Goal: Task Accomplishment & Management: Complete application form

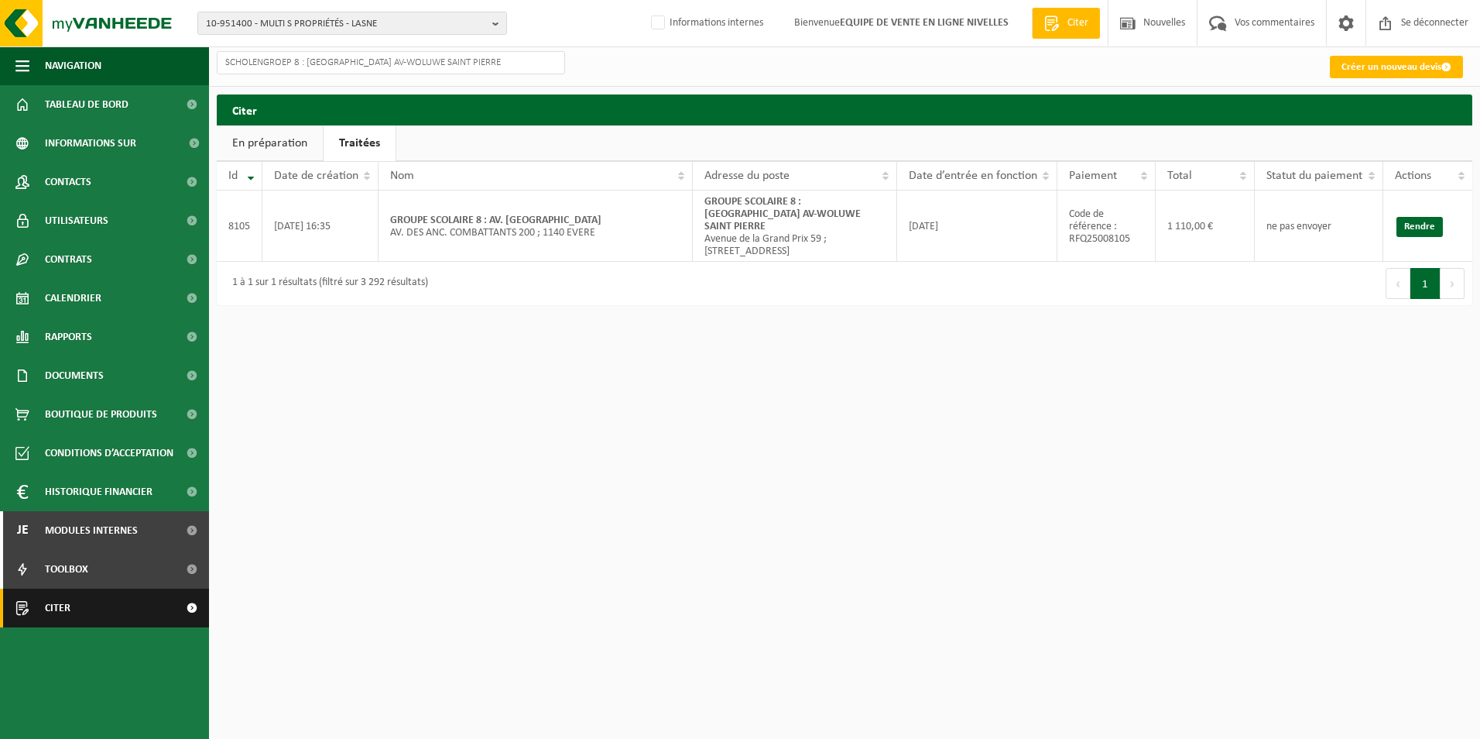
click at [59, 571] on span "Citer" at bounding box center [58, 607] width 26 height 39
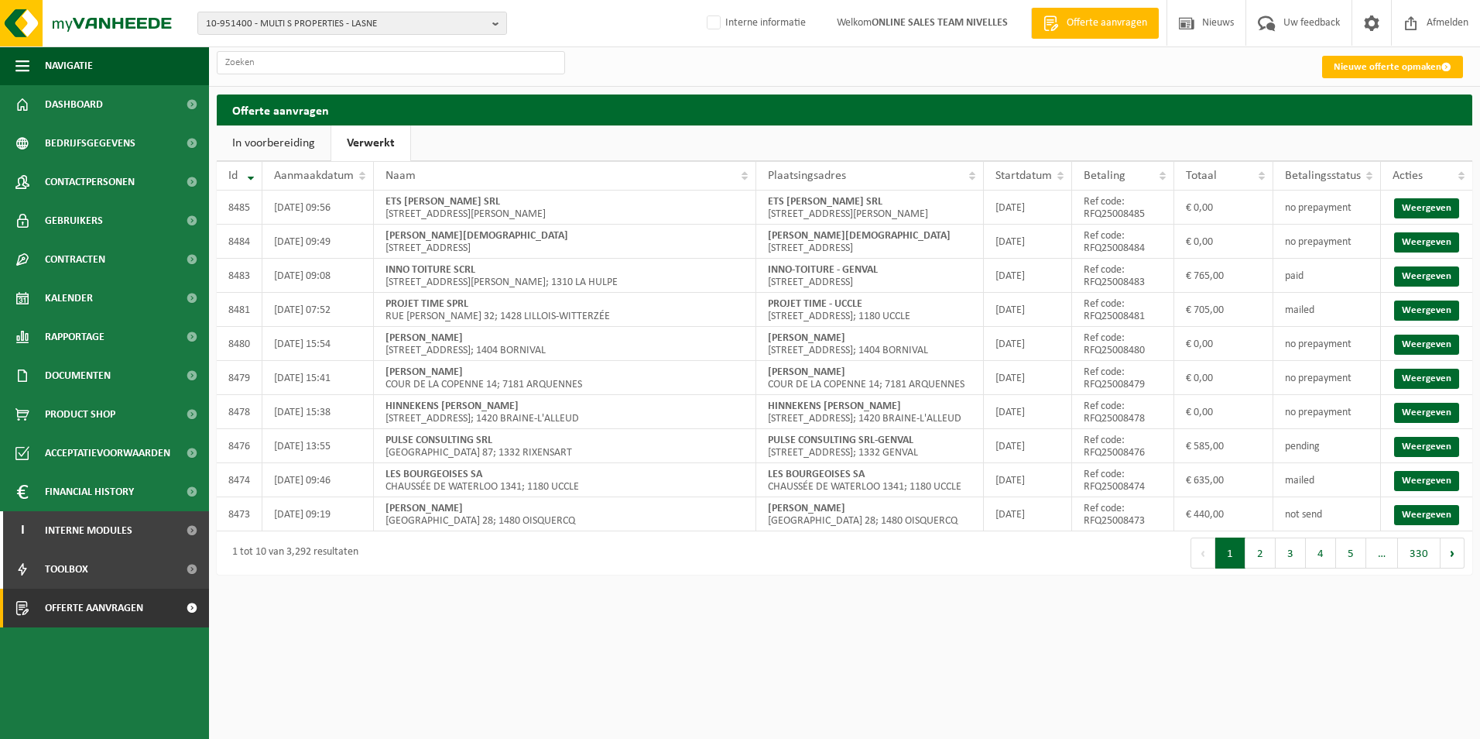
click at [63, 609] on span "Offerte aanvragen" at bounding box center [94, 607] width 98 height 39
click at [375, 144] on link "Verwerkt" at bounding box center [370, 143] width 79 height 36
drag, startPoint x: 742, startPoint y: 25, endPoint x: 1016, endPoint y: 67, distance: 277.2
click at [742, 25] on label "Interne informatie" at bounding box center [755, 23] width 102 height 23
click at [701, 0] on input "Interne informatie" at bounding box center [701, -1] width 1 height 1
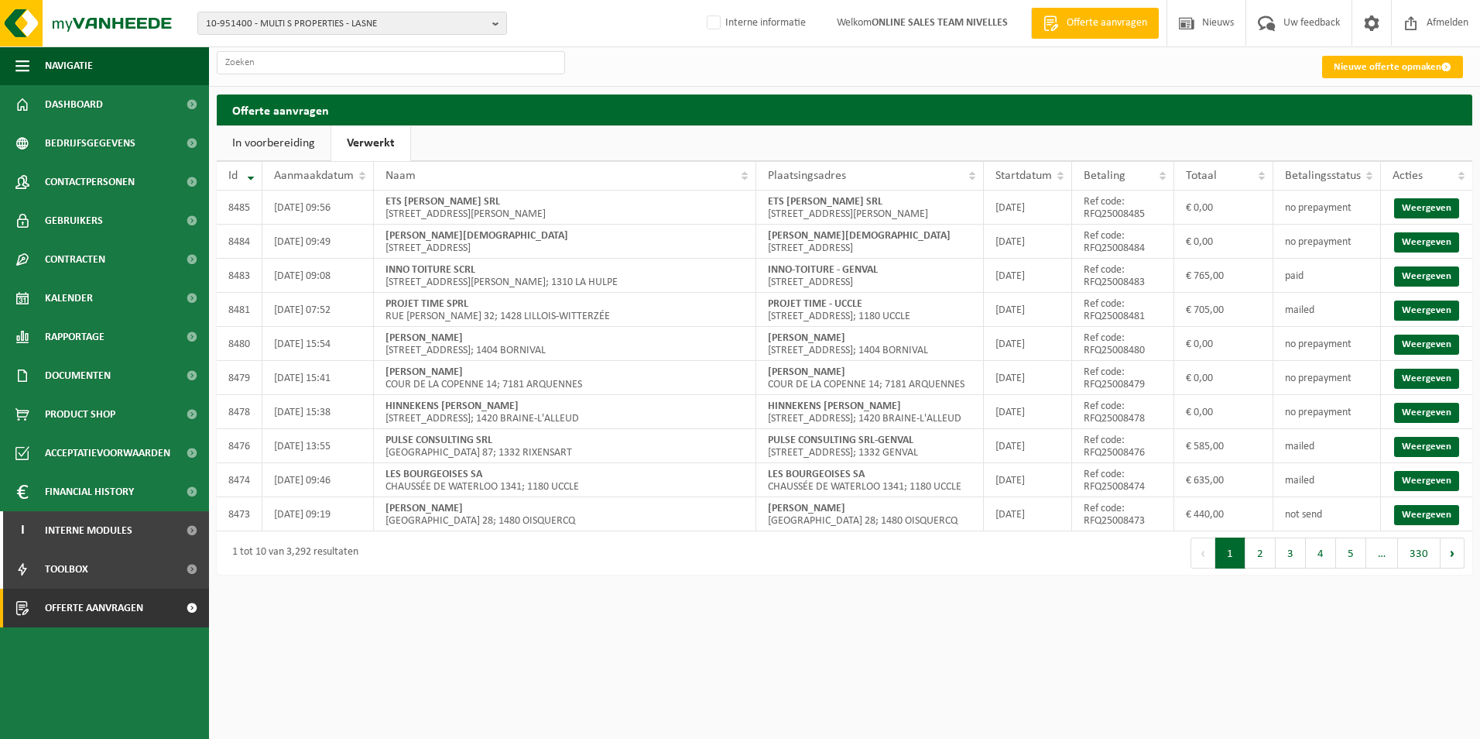
checkbox input "true"
click at [1376, 68] on link "Nieuwe offerte opmaken" at bounding box center [1392, 67] width 141 height 22
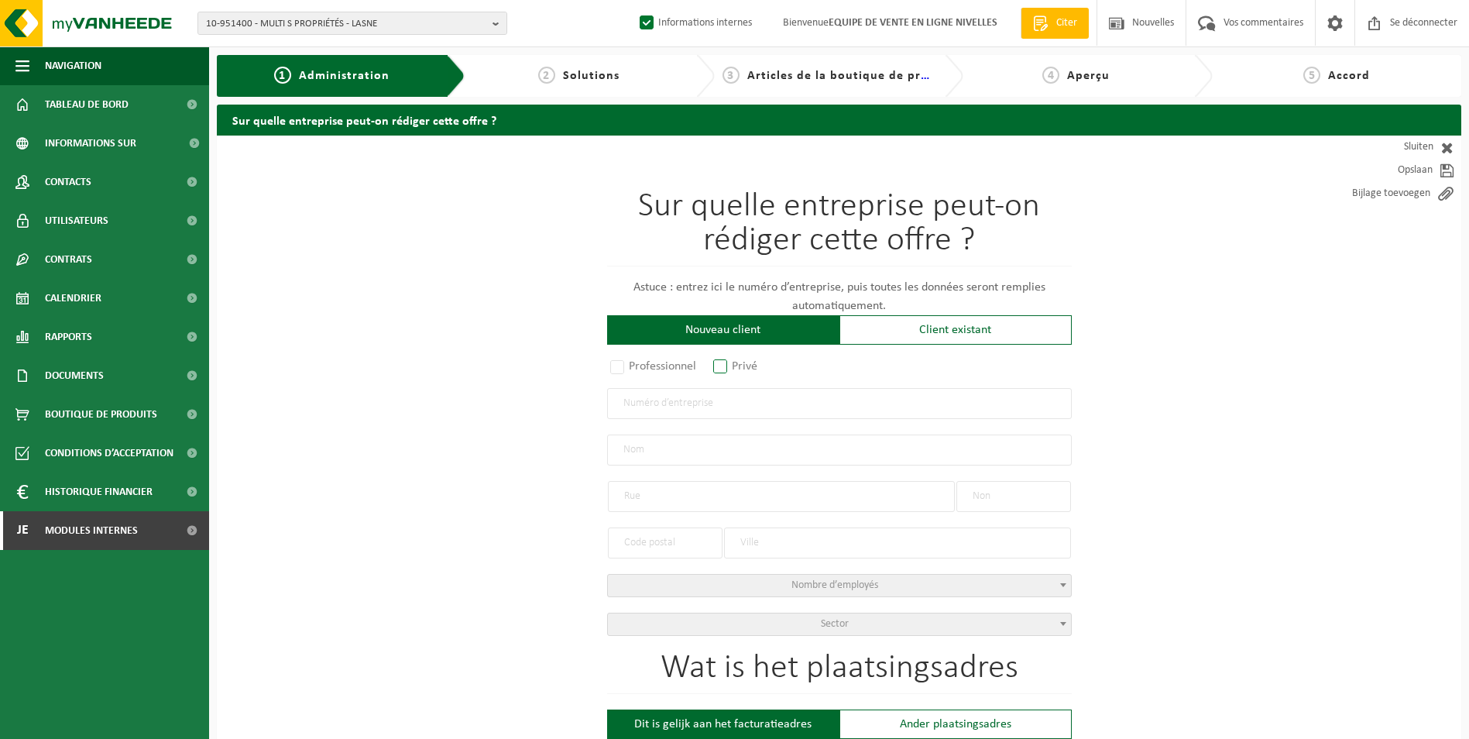
click at [724, 371] on label "Privé" at bounding box center [736, 366] width 52 height 22
click at [735, 371] on input "Privé" at bounding box center [740, 367] width 10 height 10
radio input "true"
select select "P"
select select "1707"
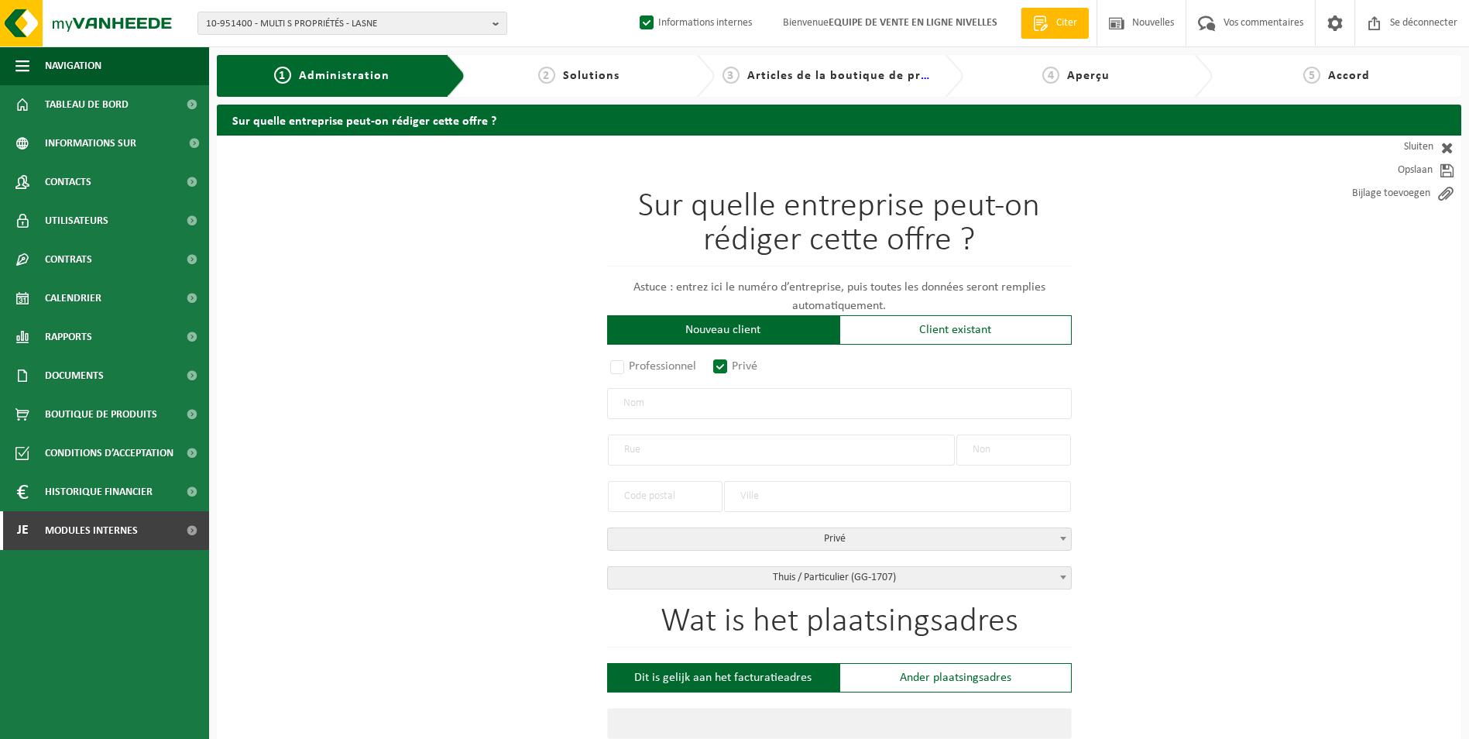
click at [689, 404] on input "text" at bounding box center [839, 403] width 465 height 31
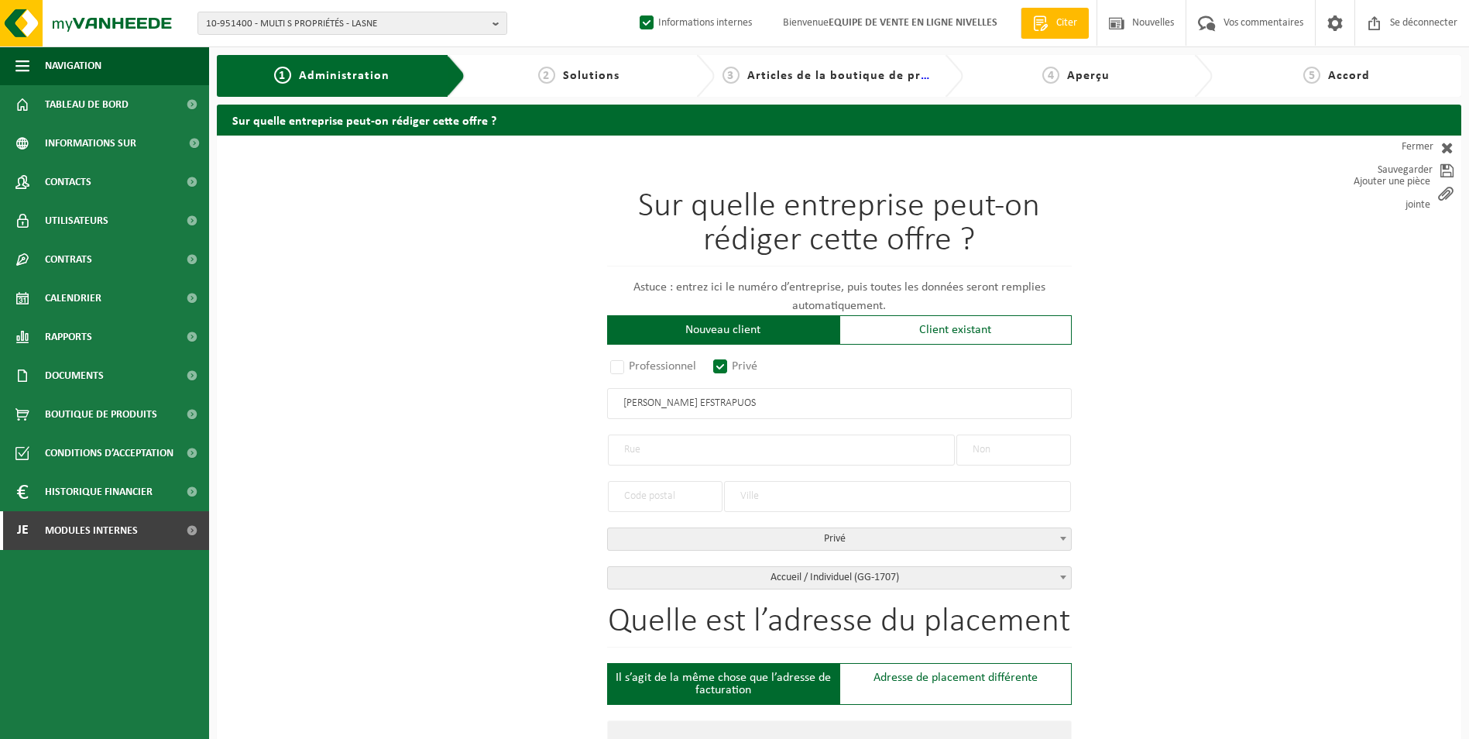
click at [711, 407] on input "MAMAKOS EFSTRAPUOS" at bounding box center [839, 403] width 465 height 31
click at [709, 403] on input "MAMAKOS EFSTRAPIOS" at bounding box center [839, 403] width 465 height 31
type input "MAMAKOS EFSTRATIOS"
click at [676, 444] on input "text" at bounding box center [781, 449] width 347 height 31
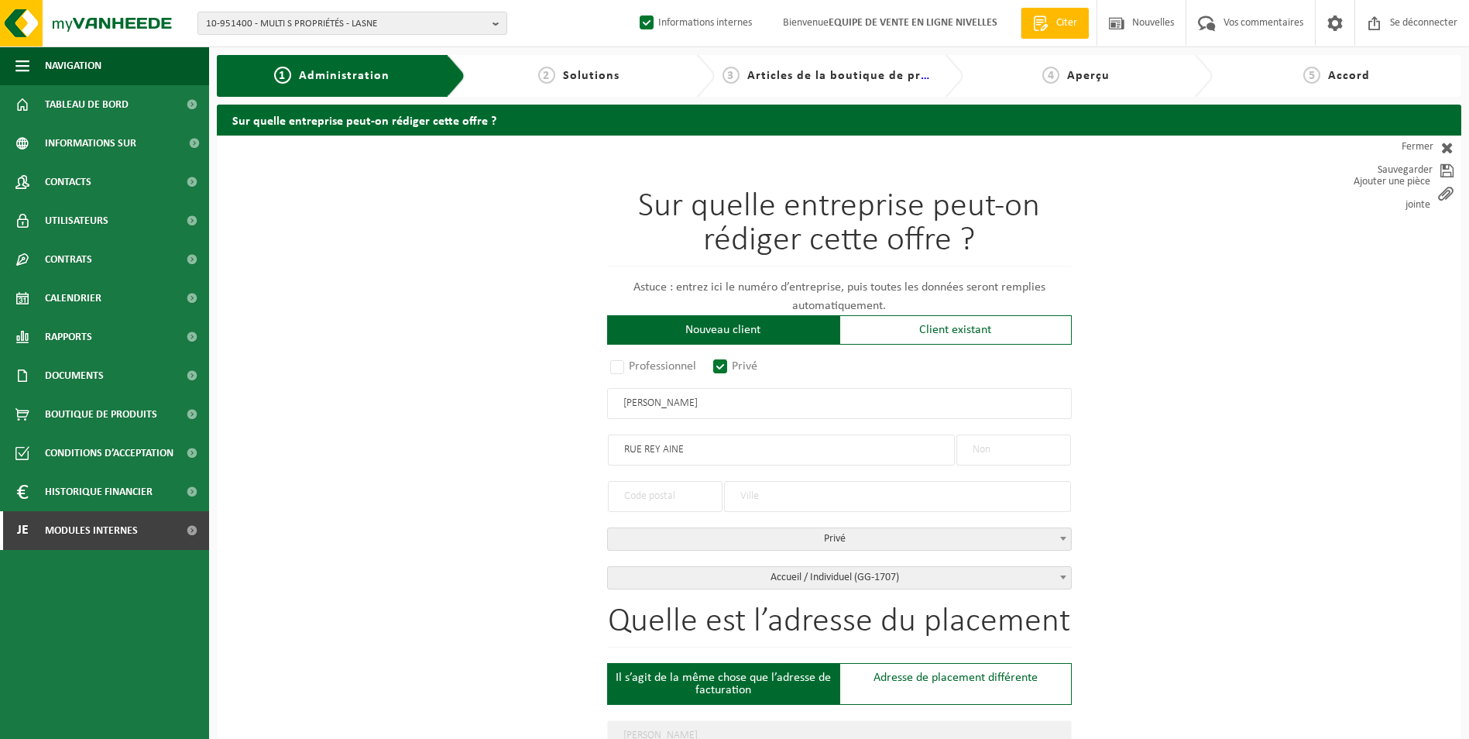
type input "RUE REY AINE"
click at [1003, 457] on input "text" at bounding box center [1013, 449] width 115 height 31
type input "30"
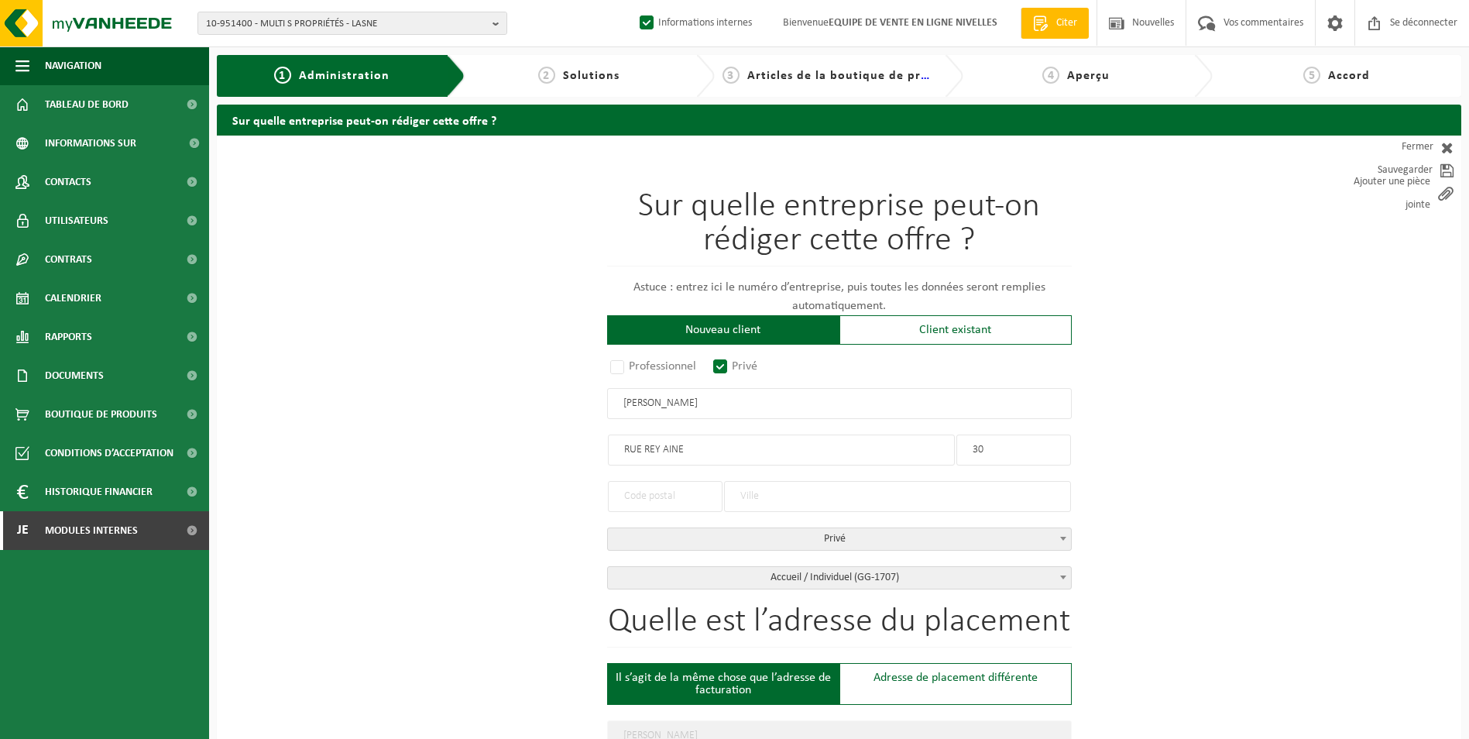
click at [783, 485] on input "text" at bounding box center [897, 496] width 347 height 31
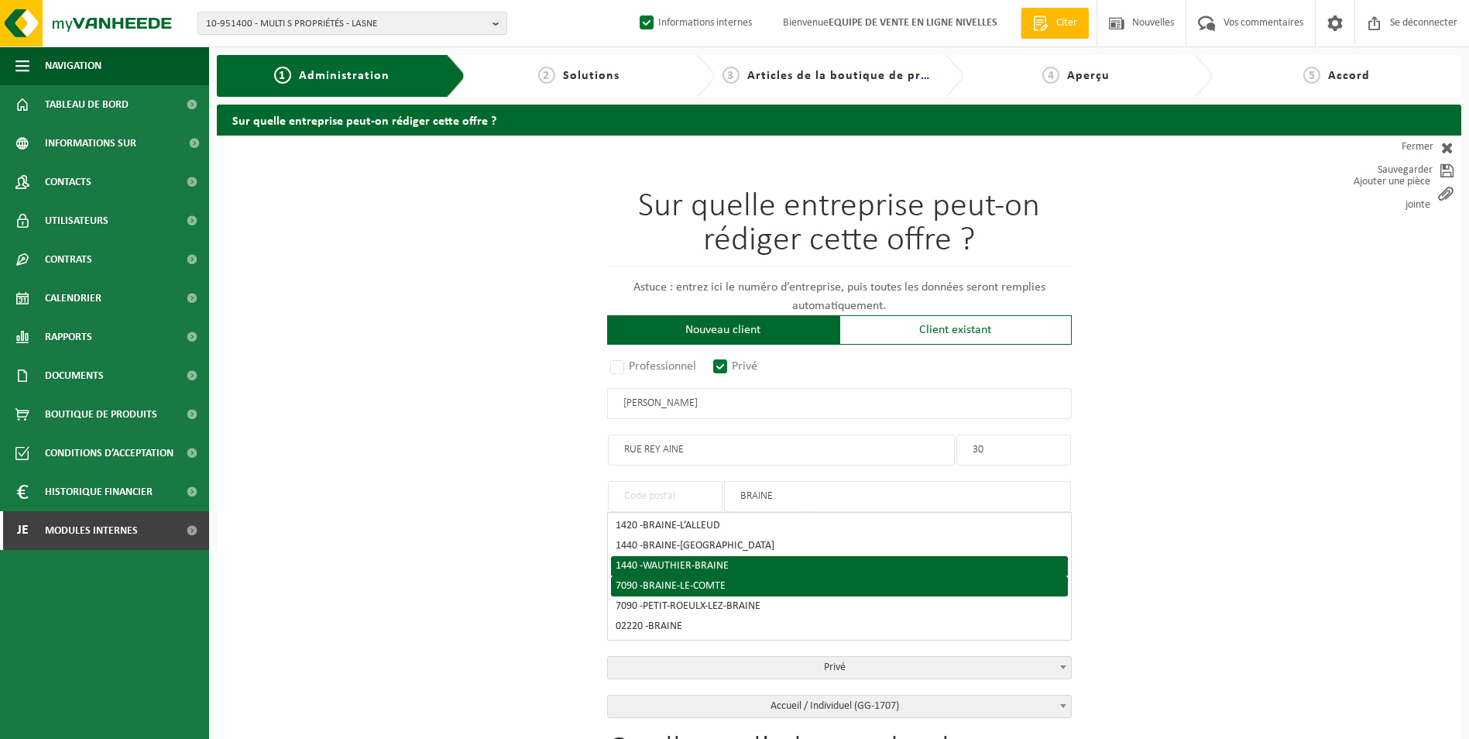
type input "BRAINE"
click at [752, 578] on li "7090 - BRAINE-LE-COMTE" at bounding box center [839, 586] width 457 height 20
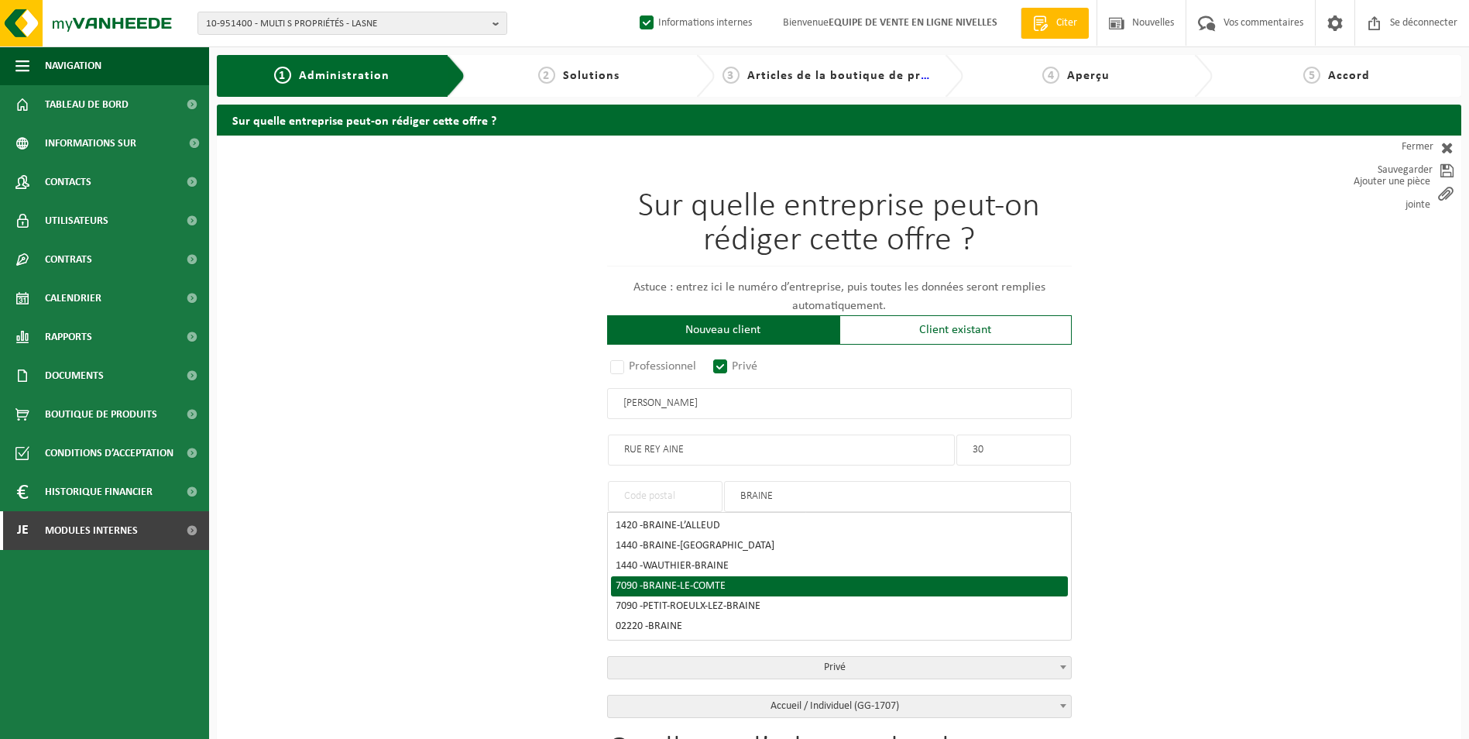
click at [759, 589] on li "7090 - BRAINE-LE-COMTE" at bounding box center [839, 586] width 457 height 20
click at [746, 581] on div "7090 - BRAINE-LE-COMTE" at bounding box center [838, 586] width 447 height 11
type input "7090"
type input "BRAINE-LE-COMTE"
type input "7090"
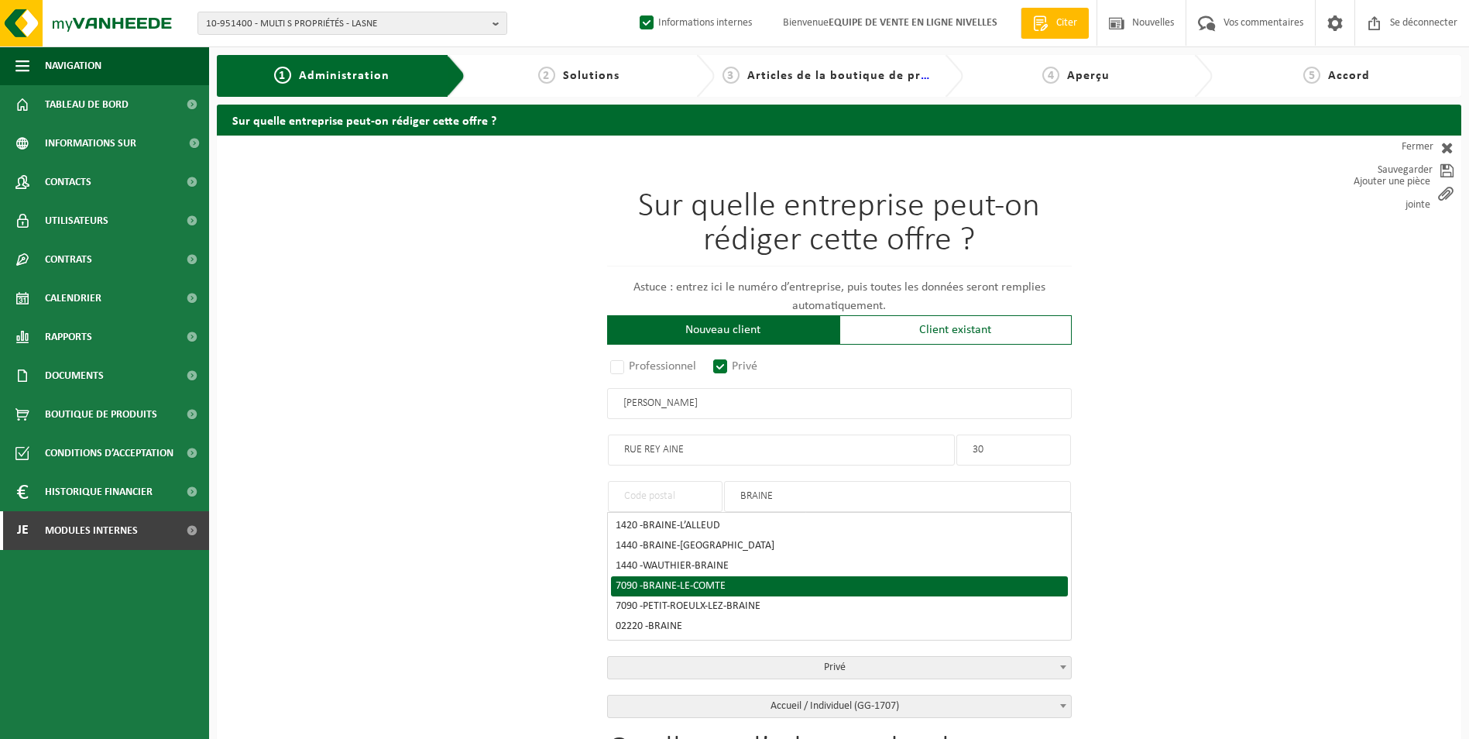
type input "BRAINE-LE-COMTE"
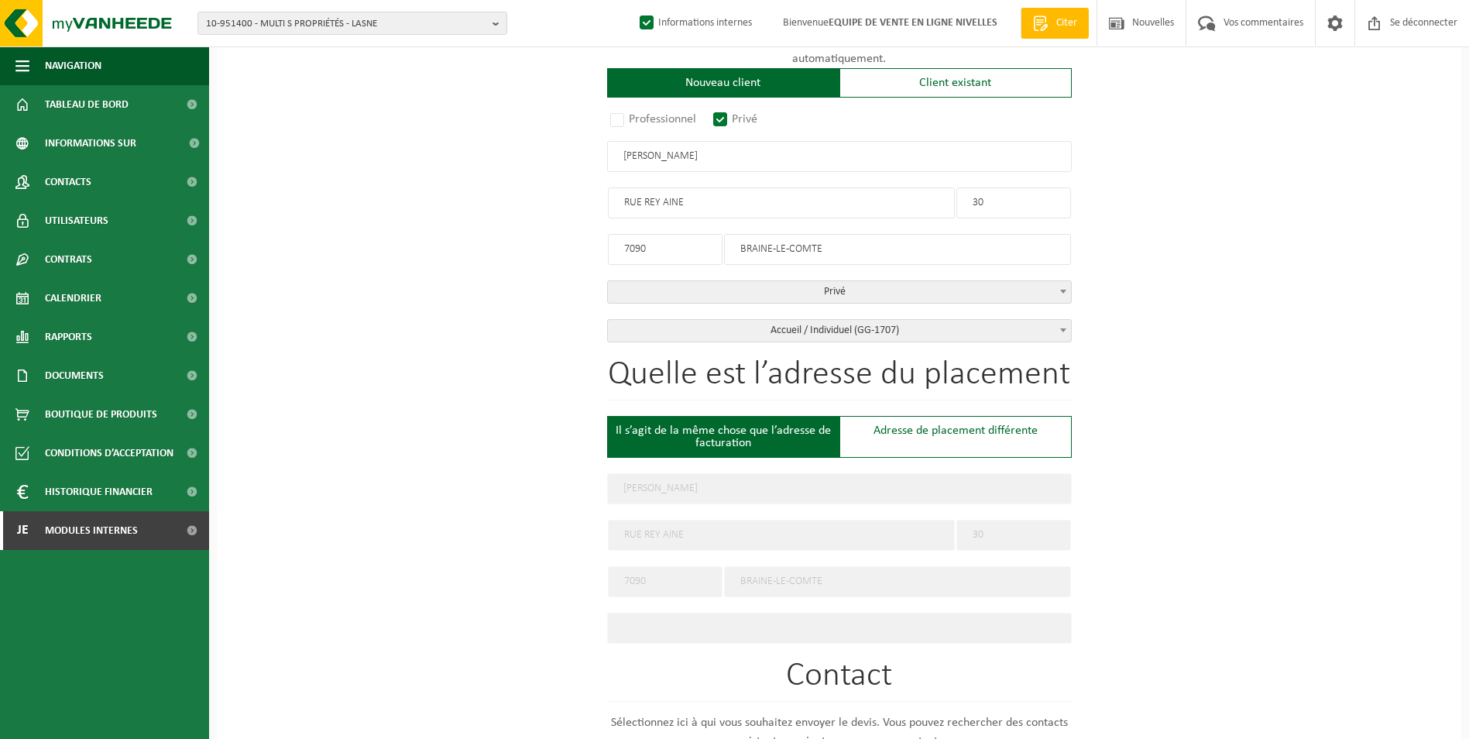
scroll to position [220, 0]
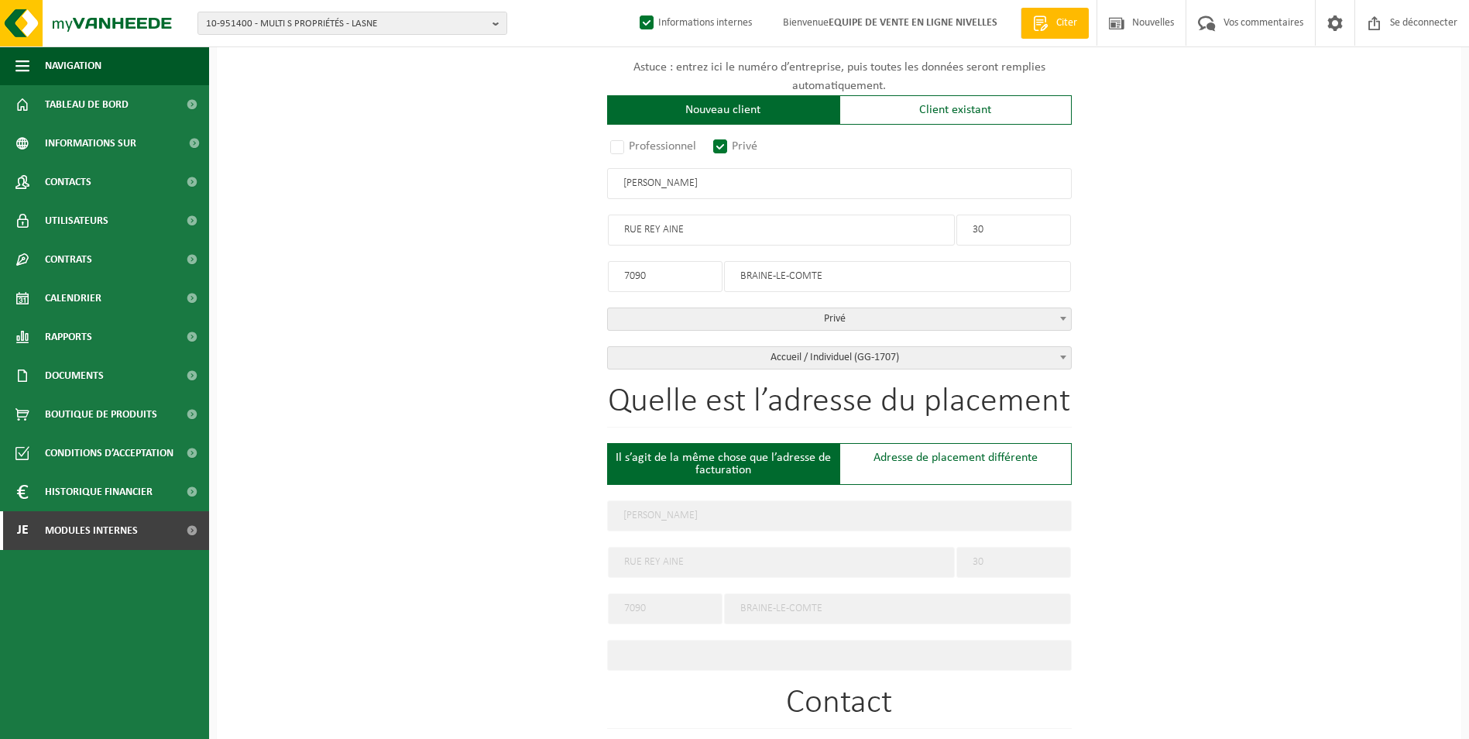
drag, startPoint x: 731, startPoint y: 178, endPoint x: 561, endPoint y: 192, distance: 170.1
click at [561, 192] on div "Sur quelle entreprise peut-on rédiger cette offre ? Astuce : entrez ici le numé…" at bounding box center [839, 600] width 1244 height 1368
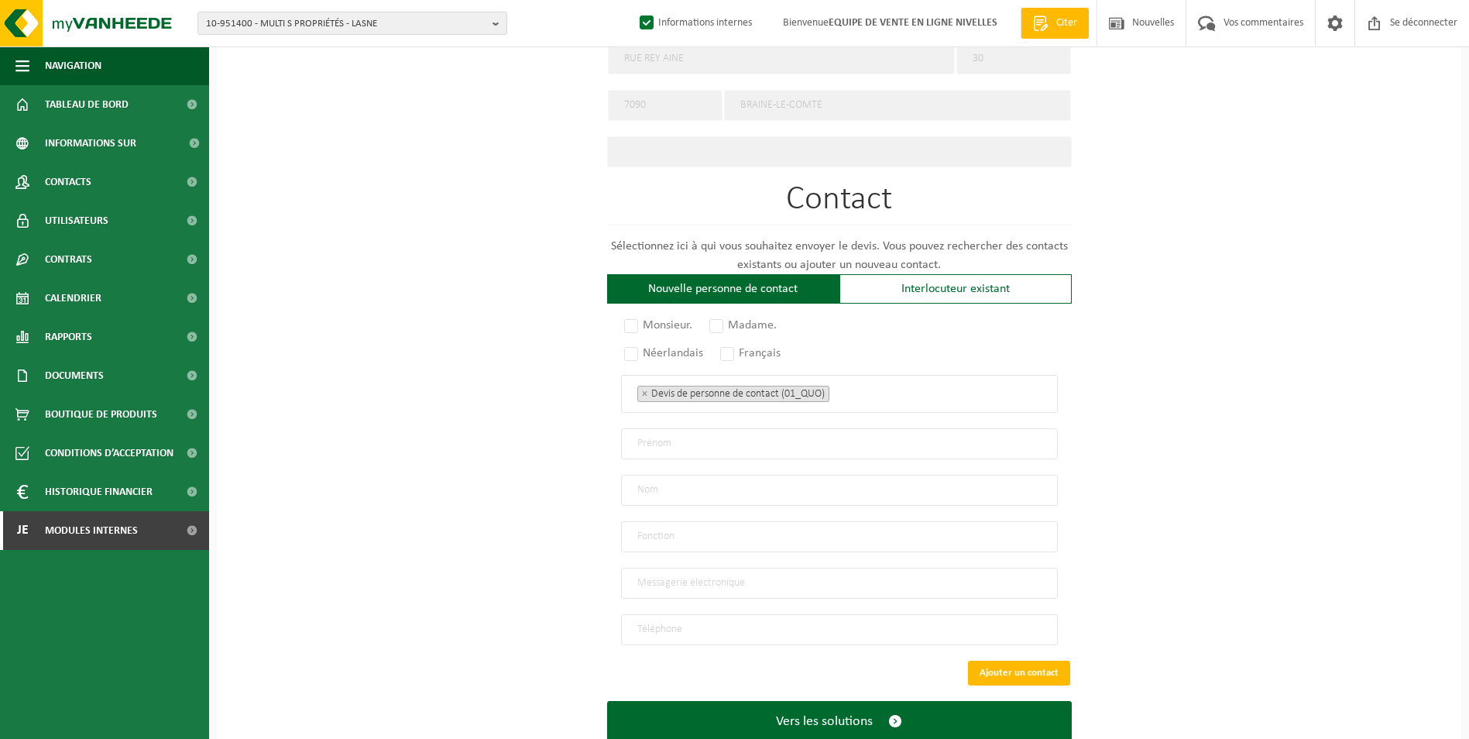
scroll to position [762, 0]
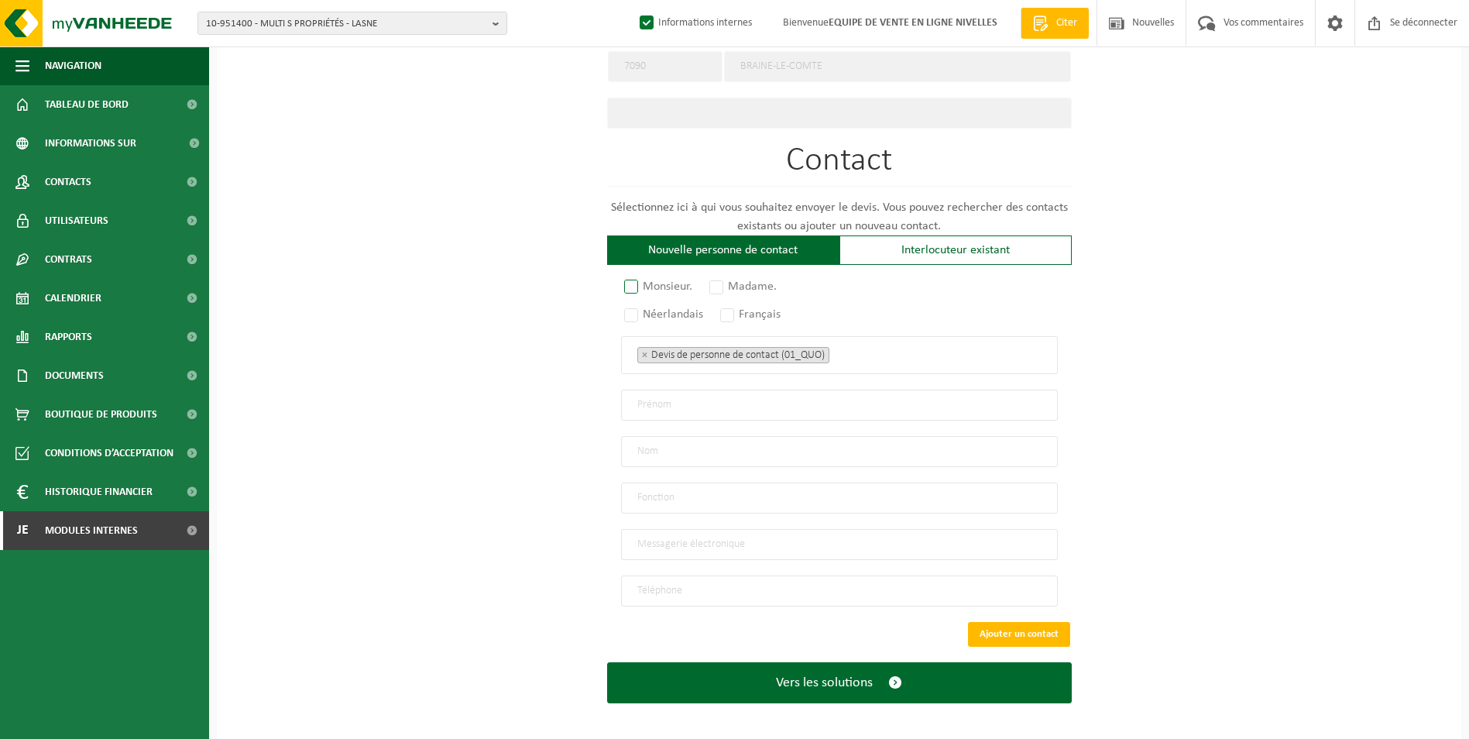
click at [636, 278] on label "Monsieur." at bounding box center [659, 287] width 76 height 22
radio input "true"
click at [728, 311] on label "Français" at bounding box center [751, 314] width 68 height 22
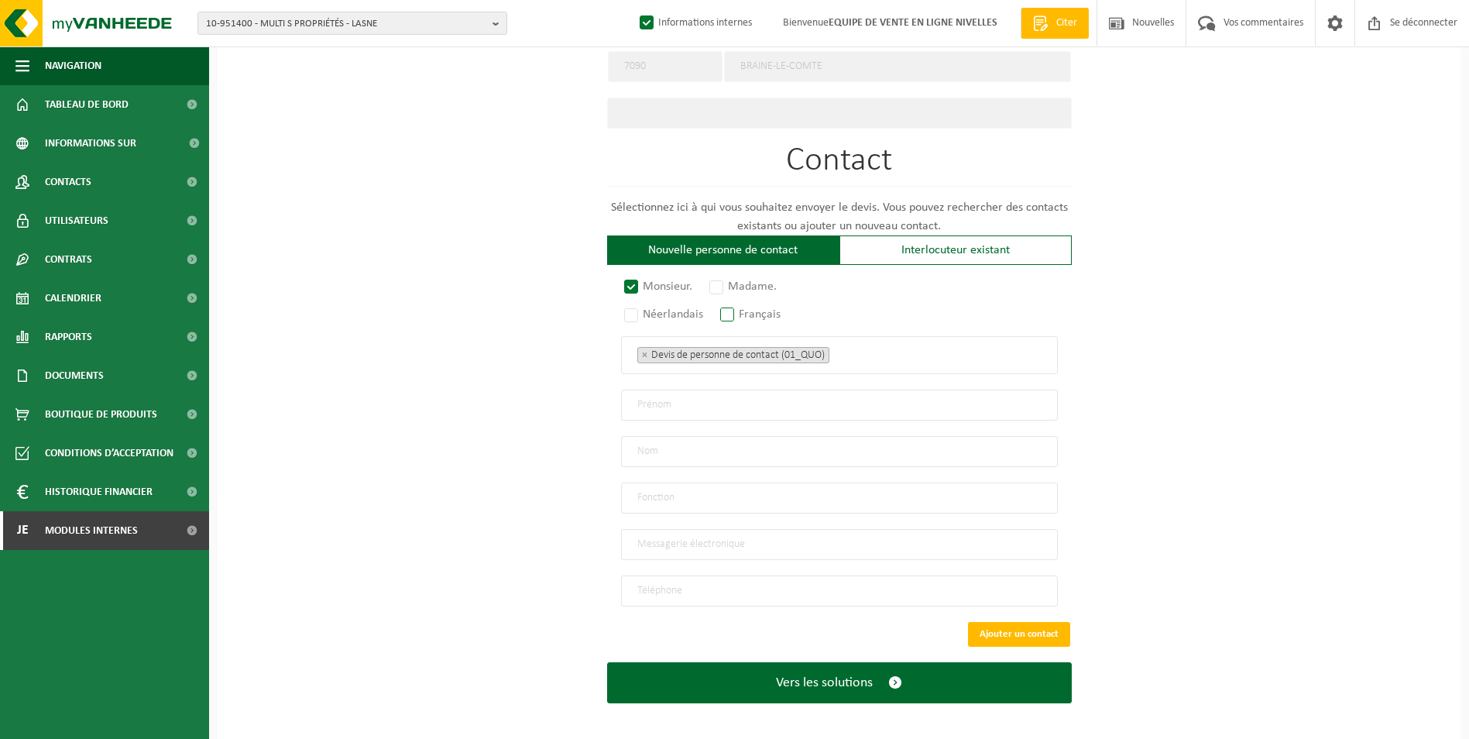
radio input "true"
click at [857, 357] on ul "× Devis de personne de contact (01_QUO)" at bounding box center [839, 355] width 404 height 20
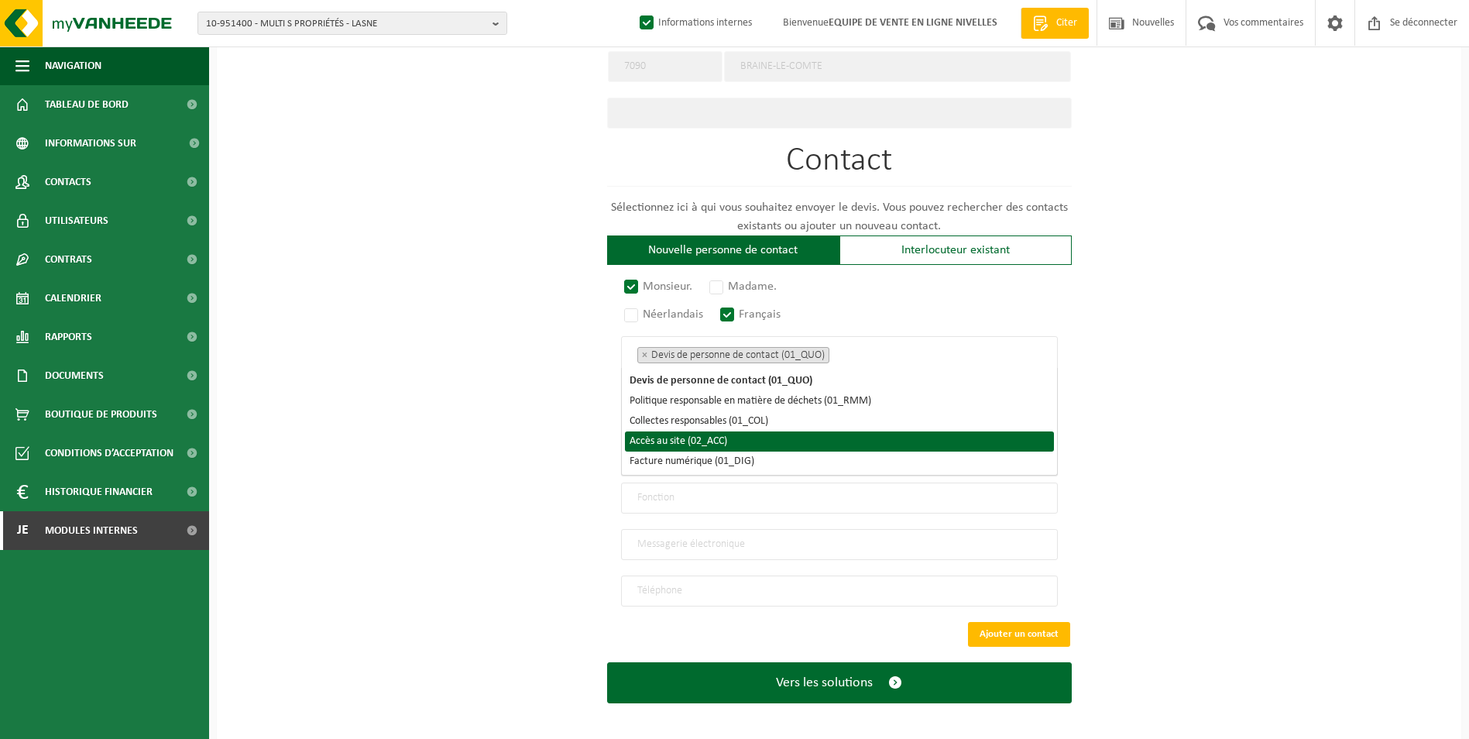
click at [752, 437] on li "Accès au site (02_ACC)" at bounding box center [839, 441] width 429 height 20
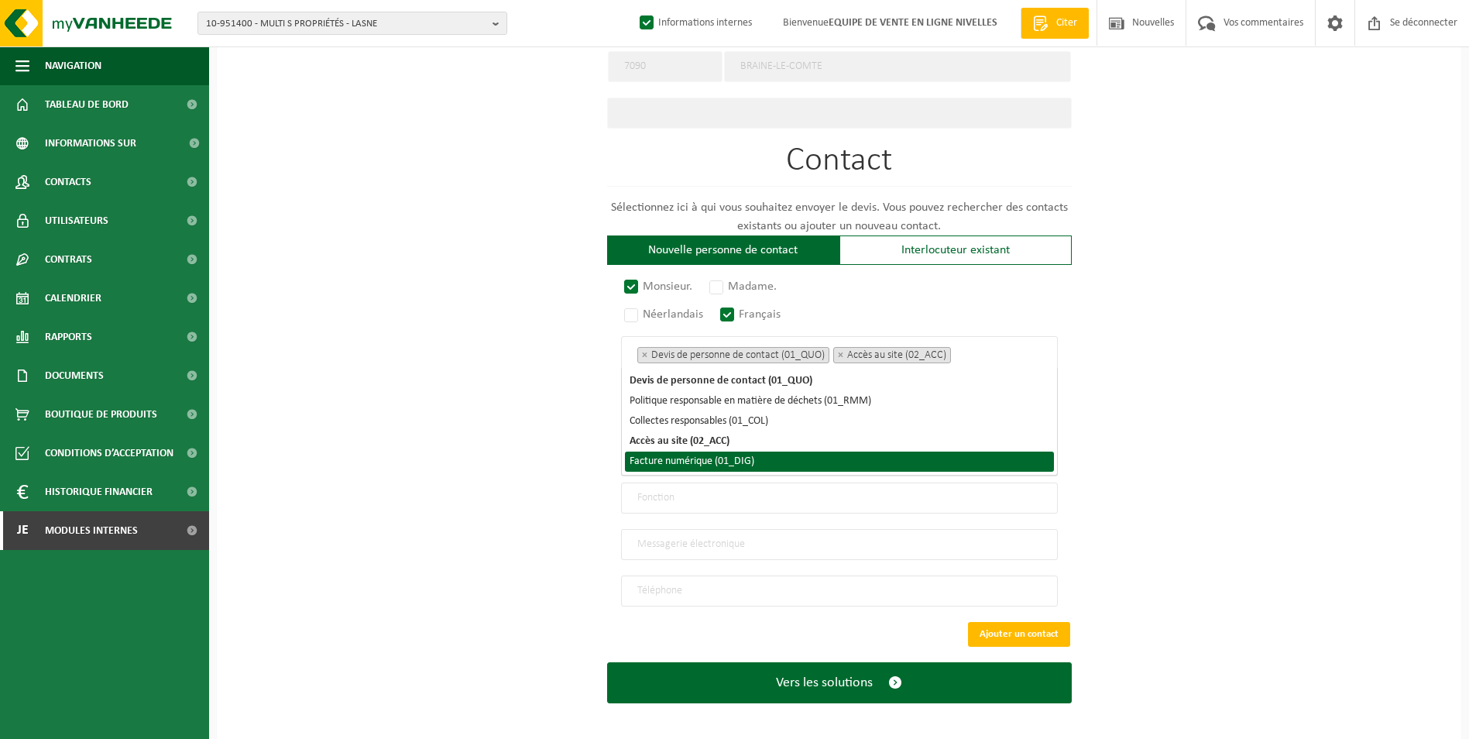
click at [744, 459] on li "Facture numérique (01_DIG)" at bounding box center [839, 461] width 429 height 20
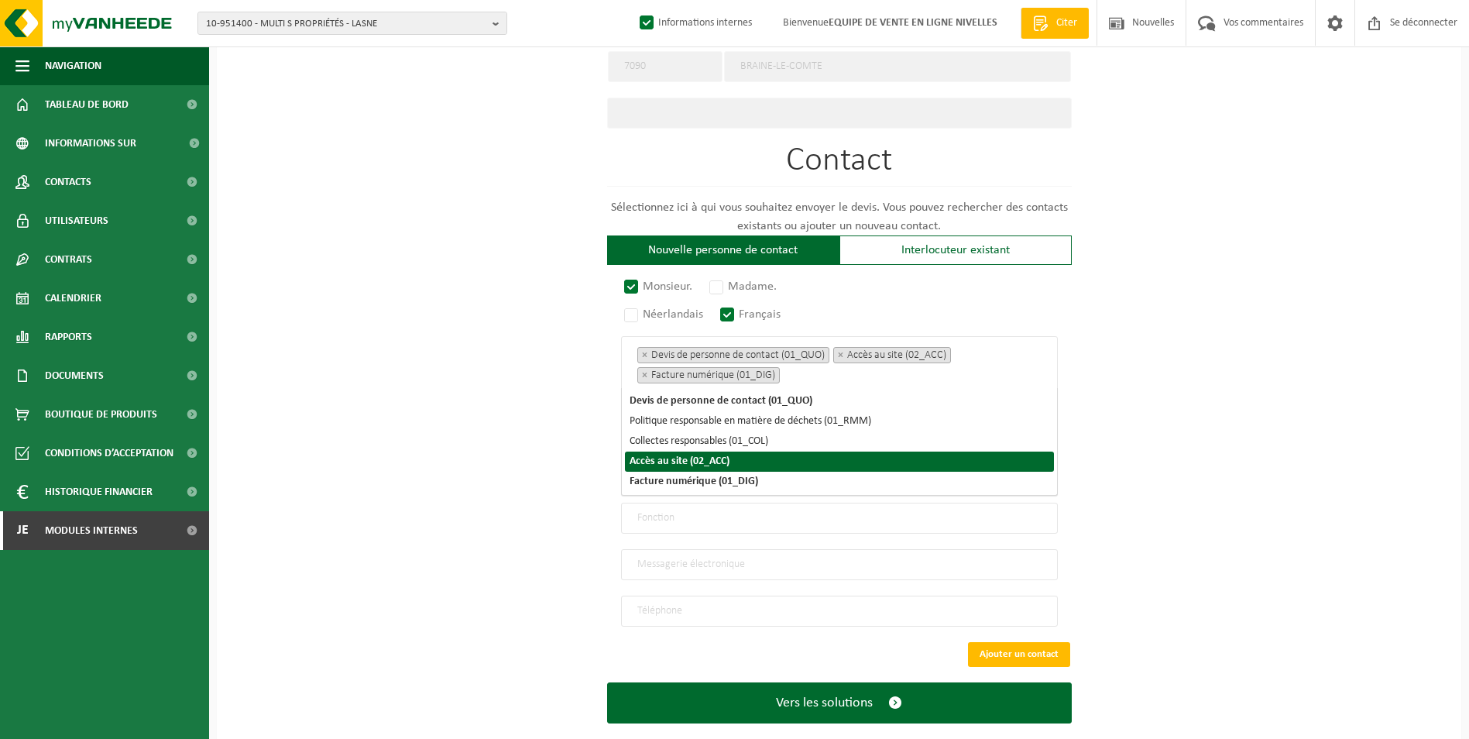
click at [530, 461] on div "Sur quelle entreprise peut-on rédiger cette offre ? Astuce : entrez ici le numé…" at bounding box center [839, 68] width 1244 height 1388
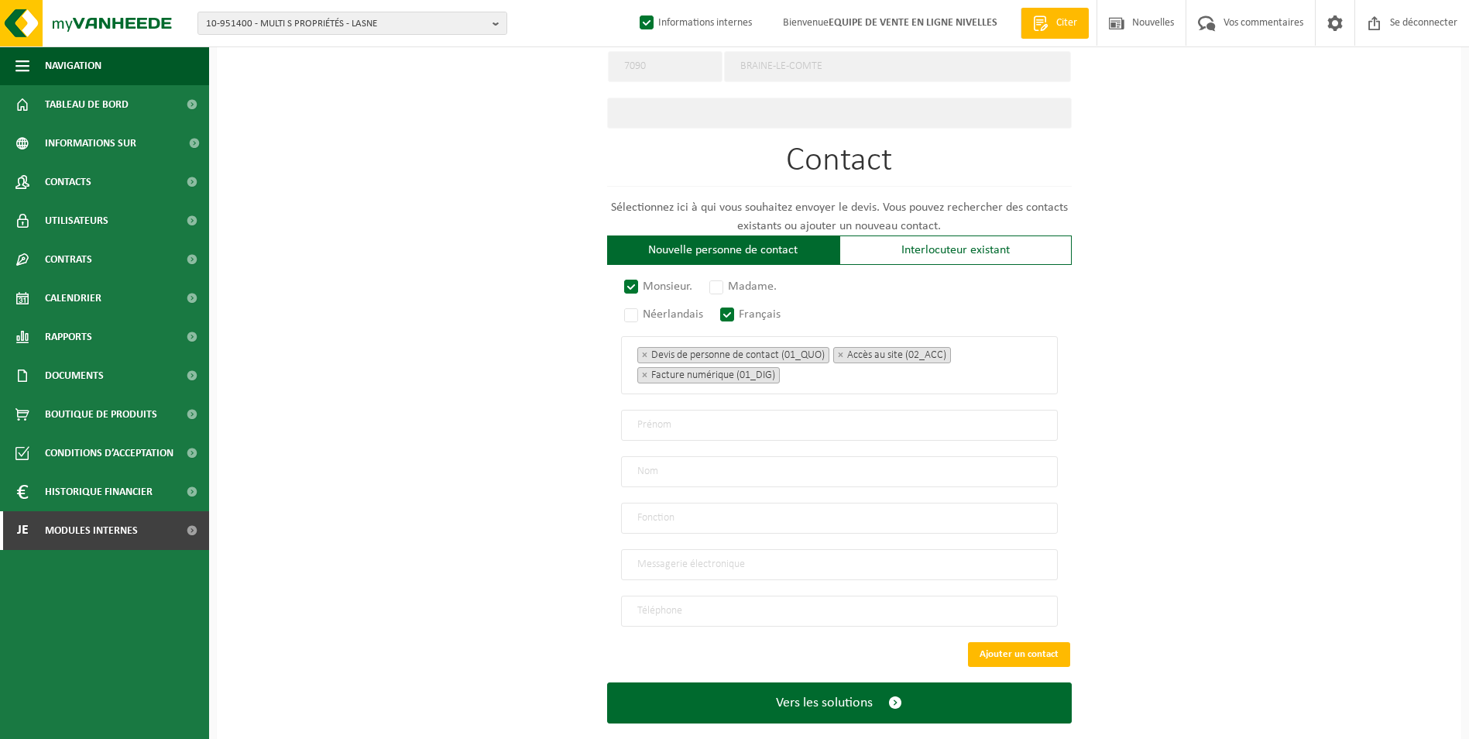
click at [660, 420] on input "text" at bounding box center [839, 425] width 437 height 31
paste input "MAMAKOS EFSTRATIOS"
drag, startPoint x: 683, startPoint y: 420, endPoint x: 574, endPoint y: 419, distance: 108.4
click at [574, 419] on div "Sur quelle entreprise peut-on rédiger cette offre ? Astuce : entrez ici le numé…" at bounding box center [839, 68] width 1244 height 1388
type input "EFSTRATIOS"
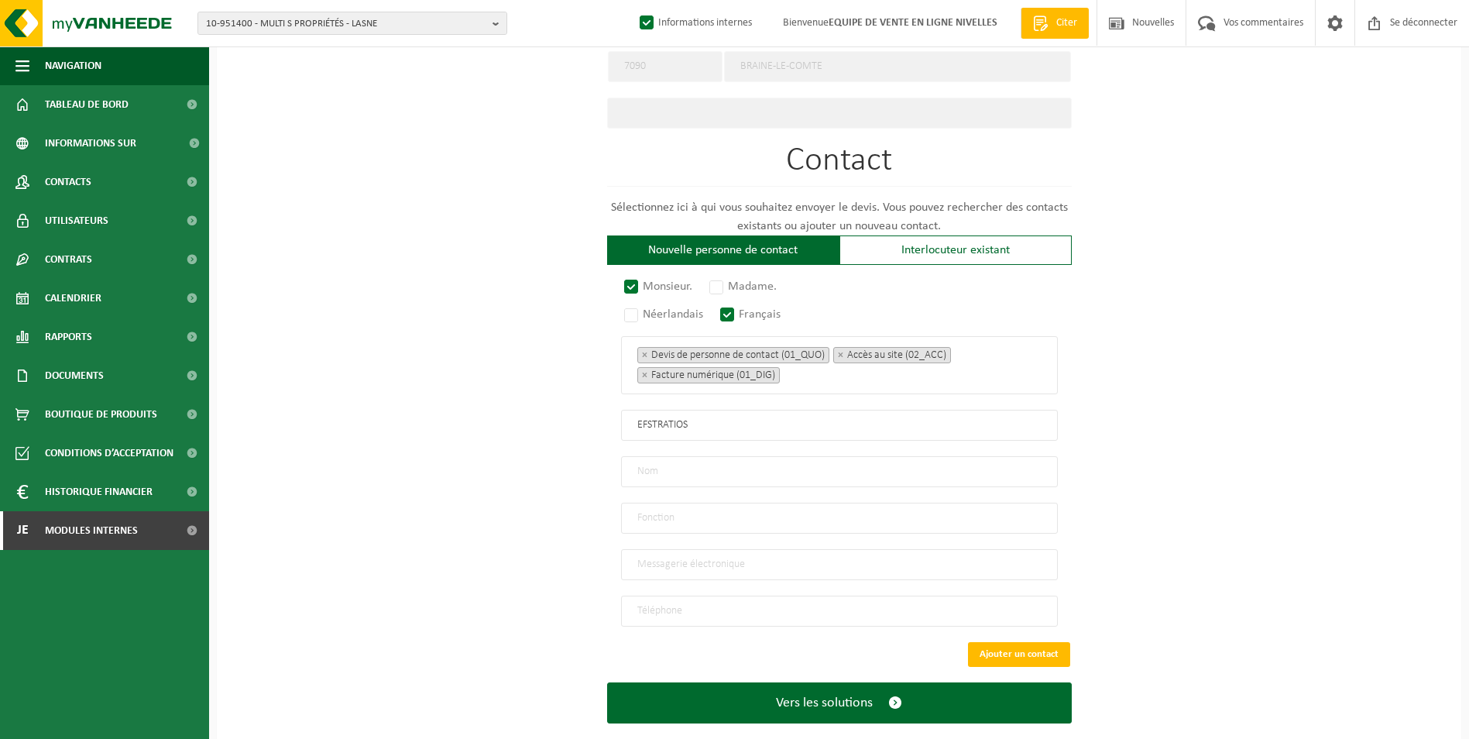
click at [661, 470] on input "text" at bounding box center [839, 471] width 437 height 31
paste input "MAMAKOS"
type input "MAMAKOS"
click at [667, 558] on input "email" at bounding box center [839, 564] width 437 height 31
type input "EMAMAKOS@GMAIL.COM"
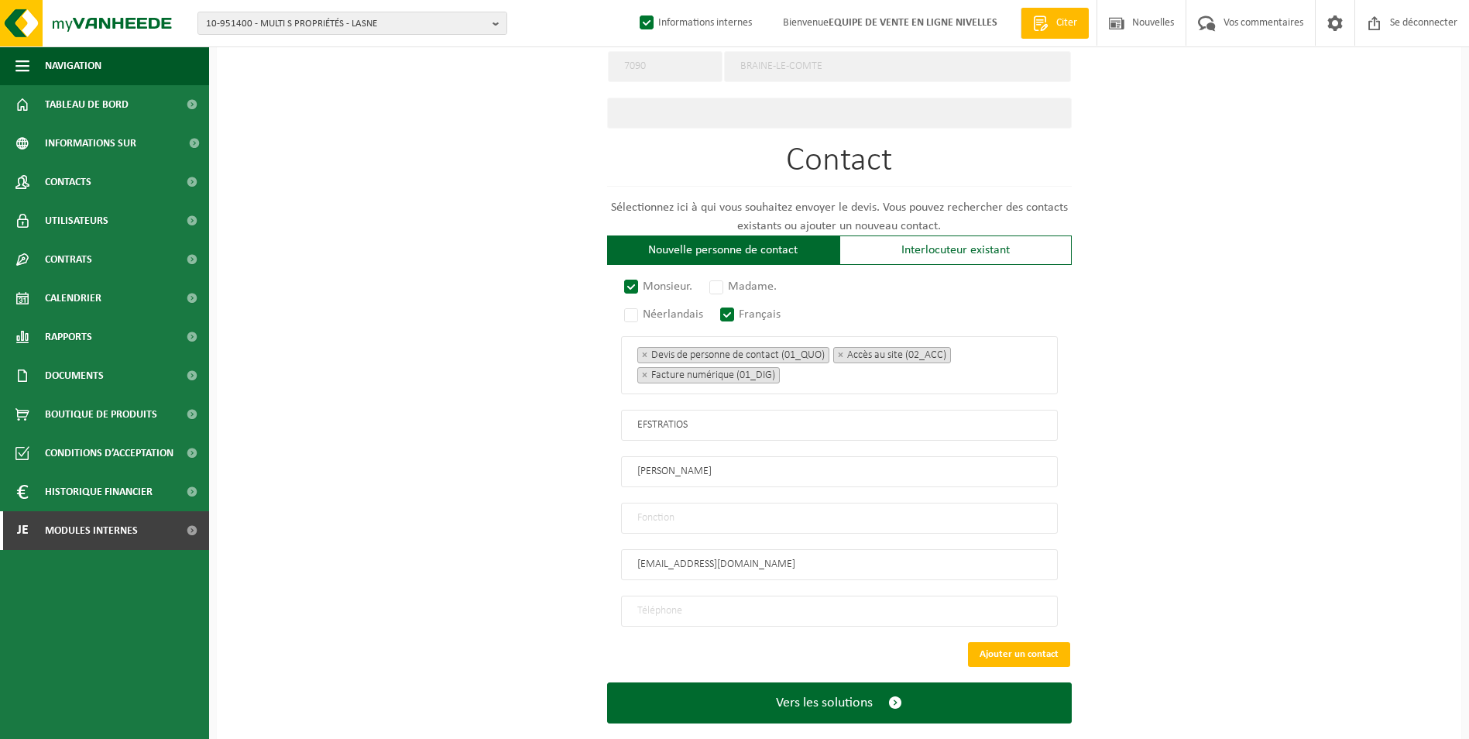
click at [746, 600] on input "tel" at bounding box center [839, 610] width 437 height 31
click at [724, 602] on input "04" at bounding box center [839, 610] width 437 height 31
type input "+32 470 83 13 18"
click at [722, 502] on input "text" at bounding box center [839, 517] width 437 height 31
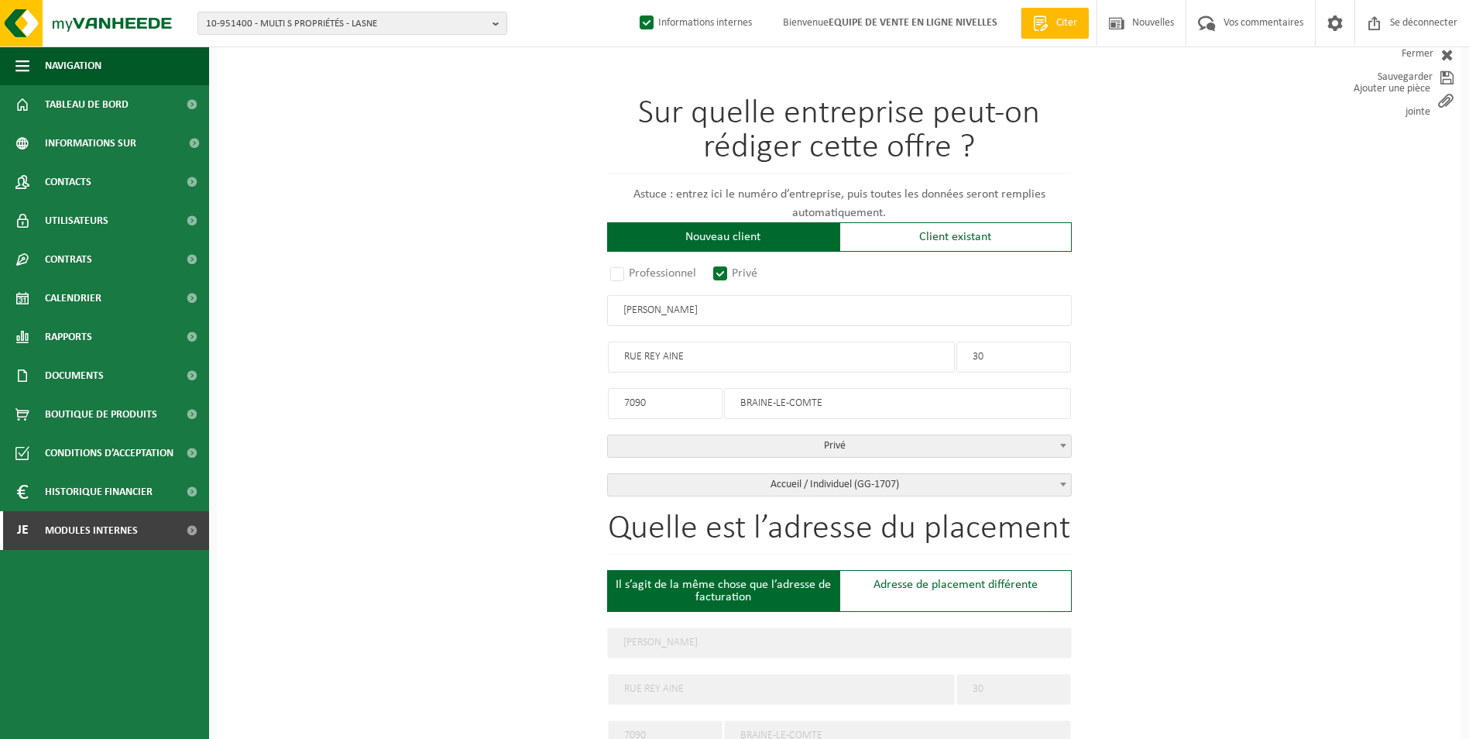
scroll to position [232, 0]
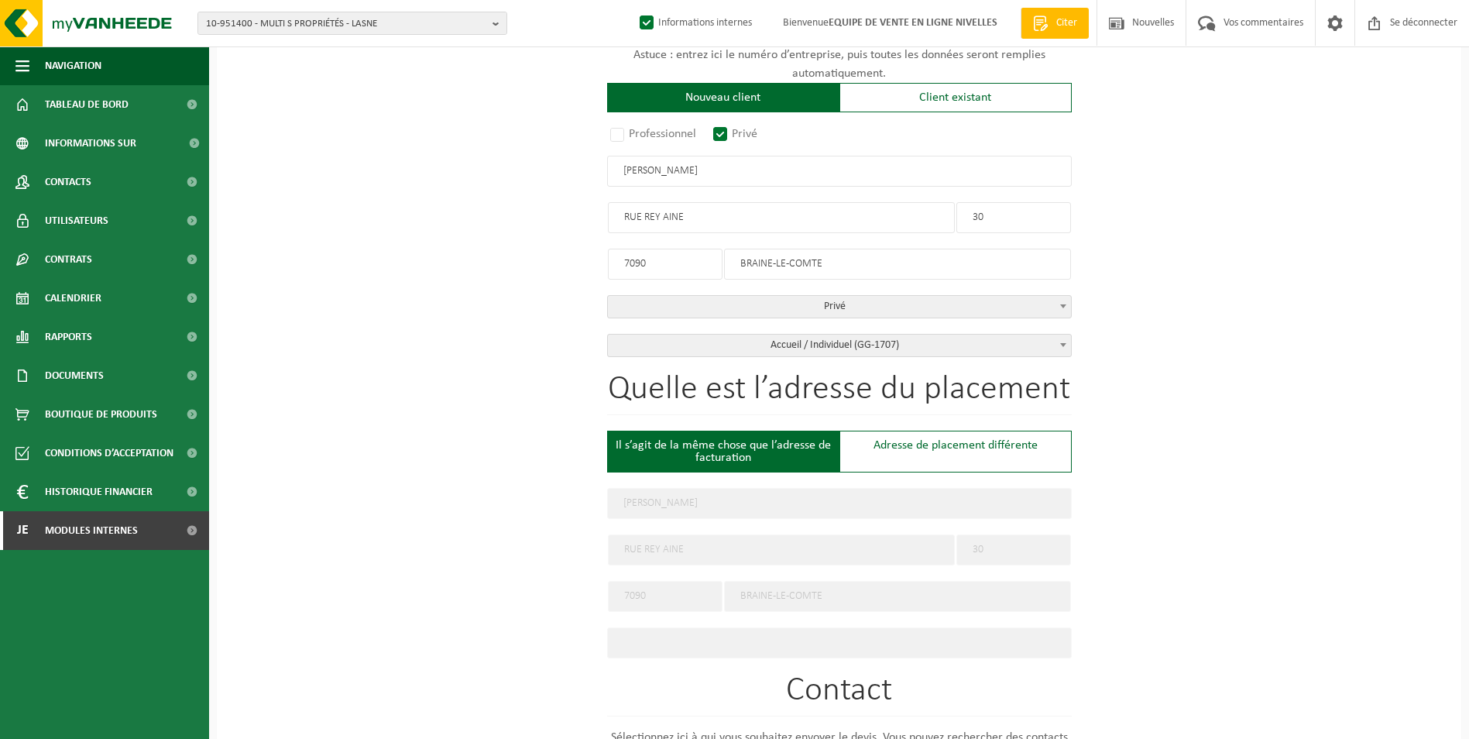
type input "CONTACT"
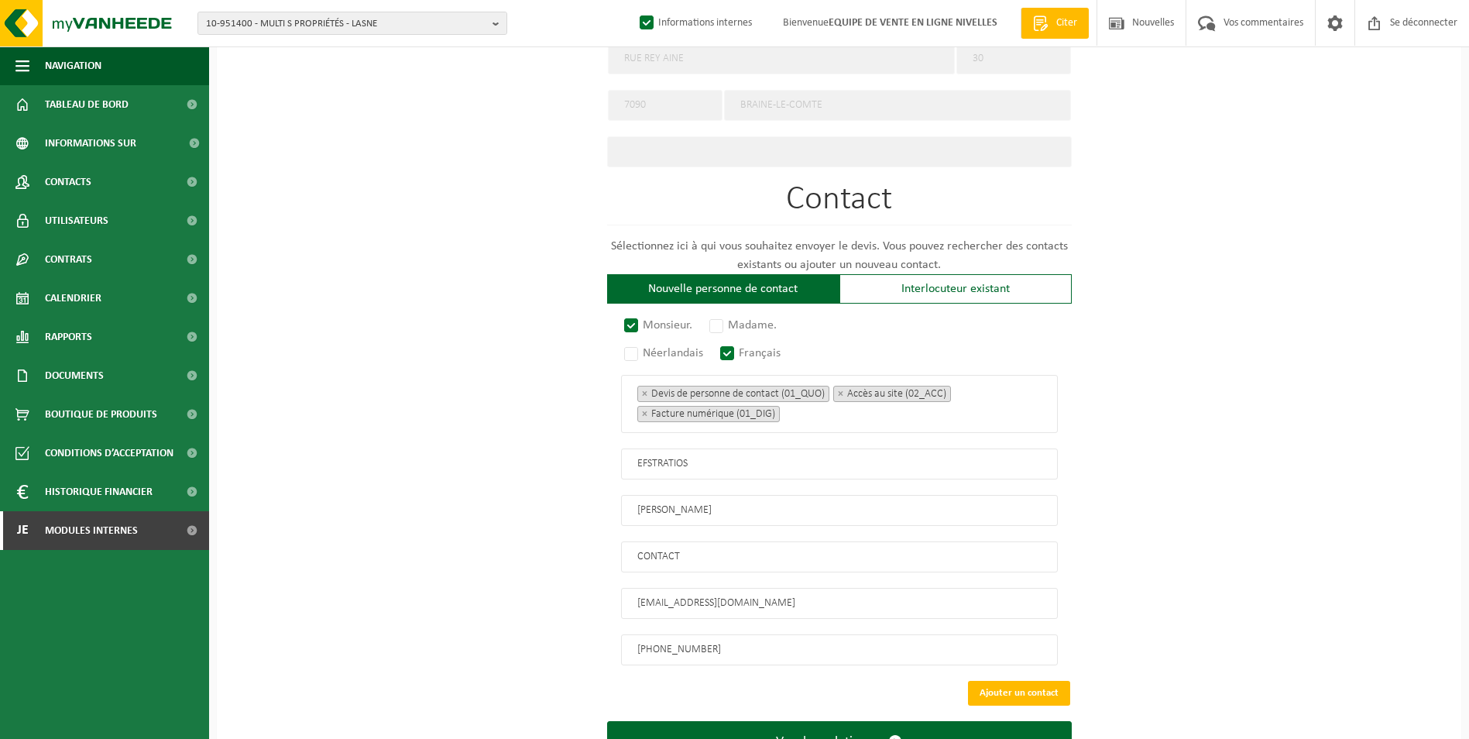
scroll to position [774, 0]
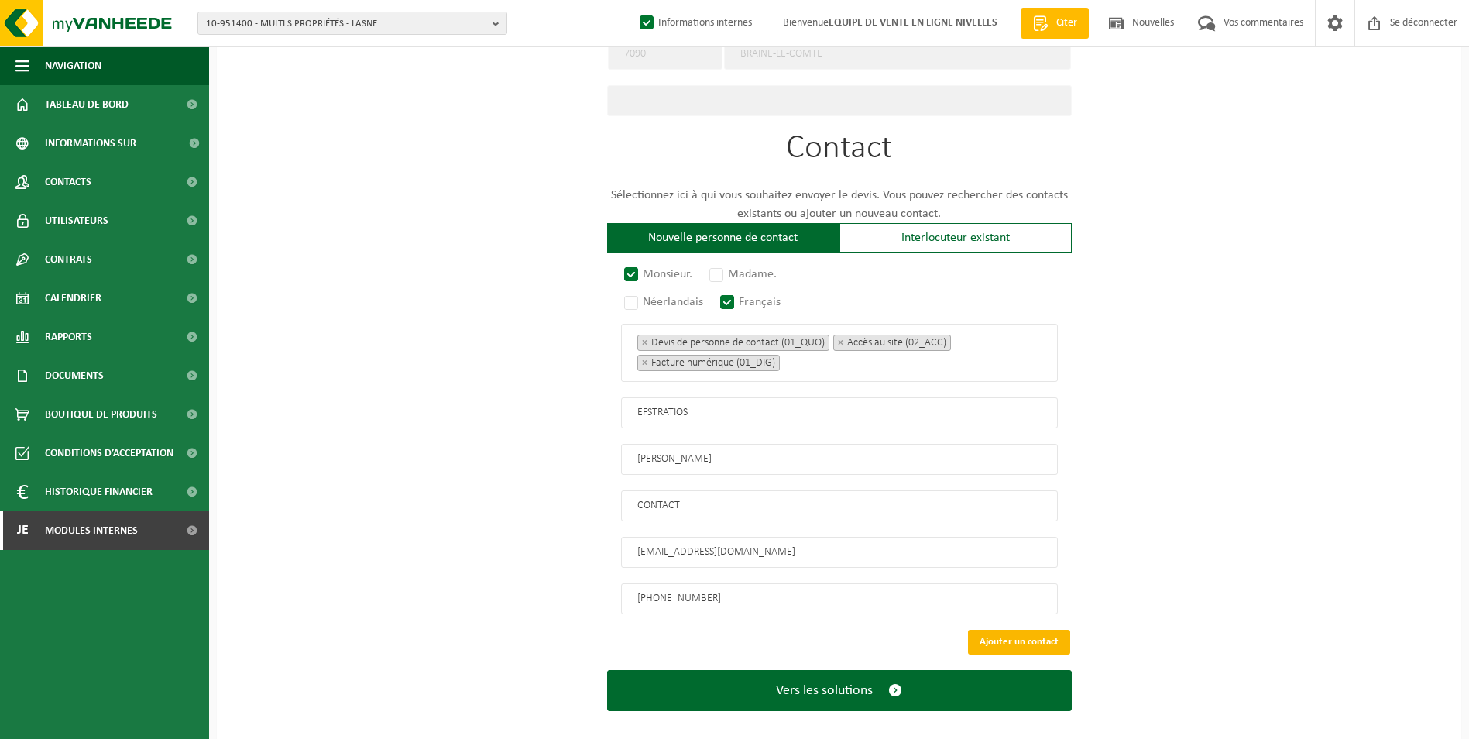
click at [1068, 629] on button "Ajouter un contact" at bounding box center [1019, 641] width 102 height 25
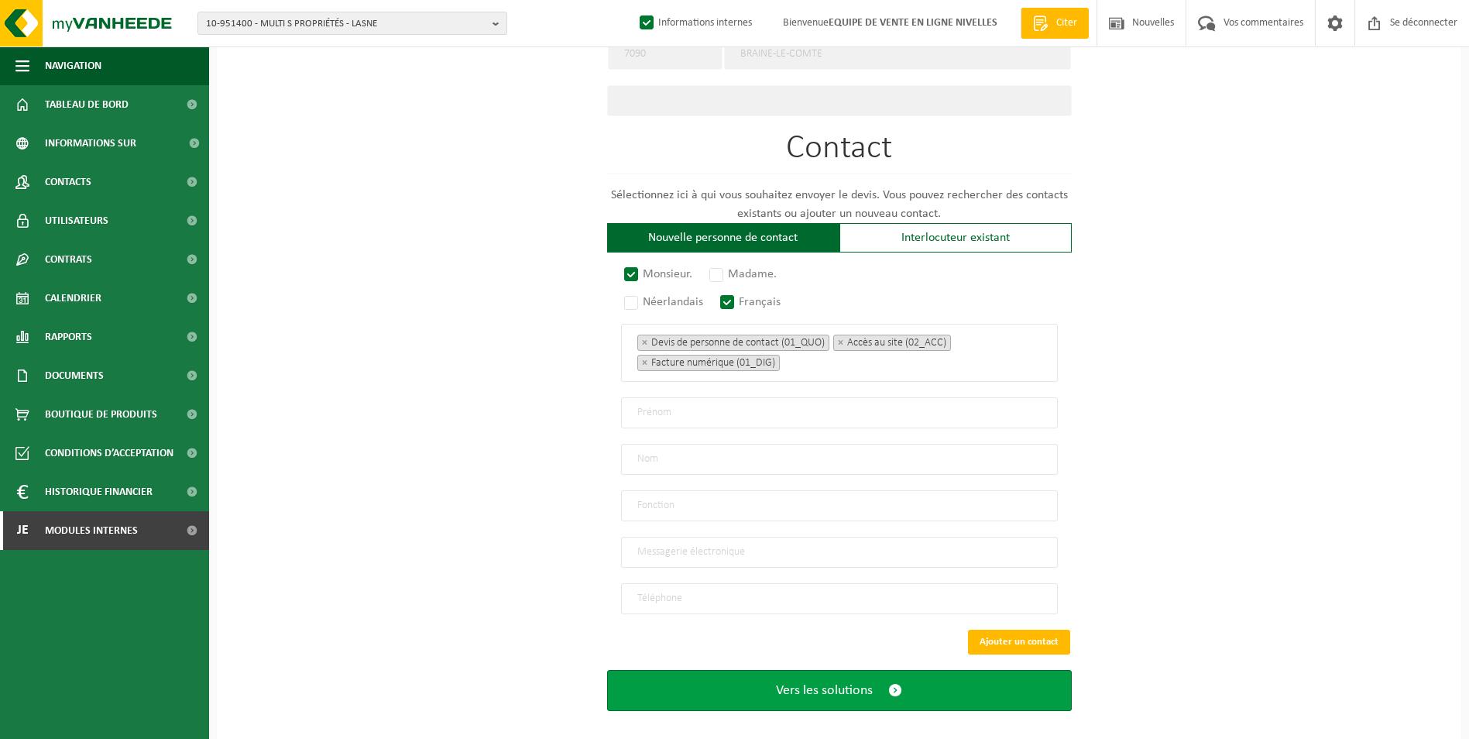
scroll to position [496, 0]
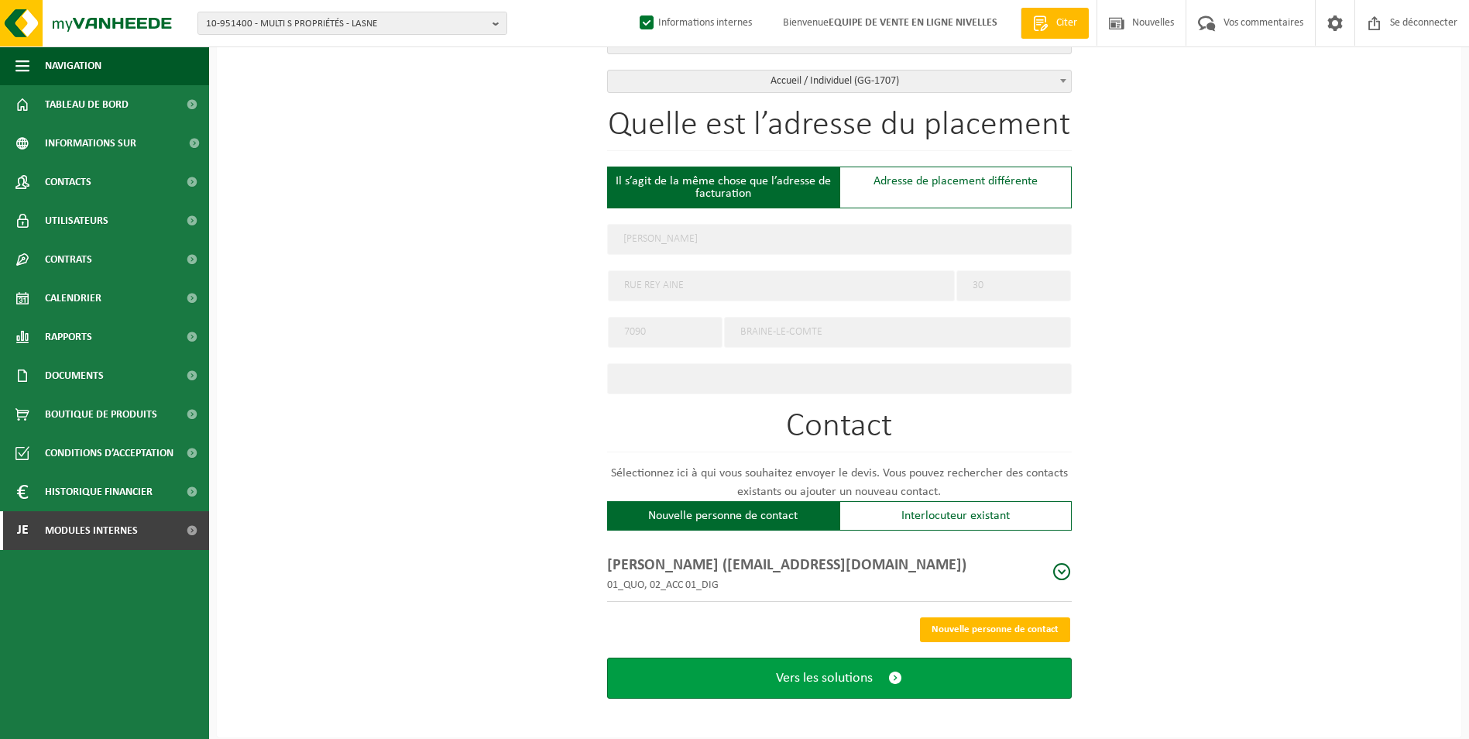
click at [917, 681] on button "Vers les solutions" at bounding box center [839, 677] width 465 height 41
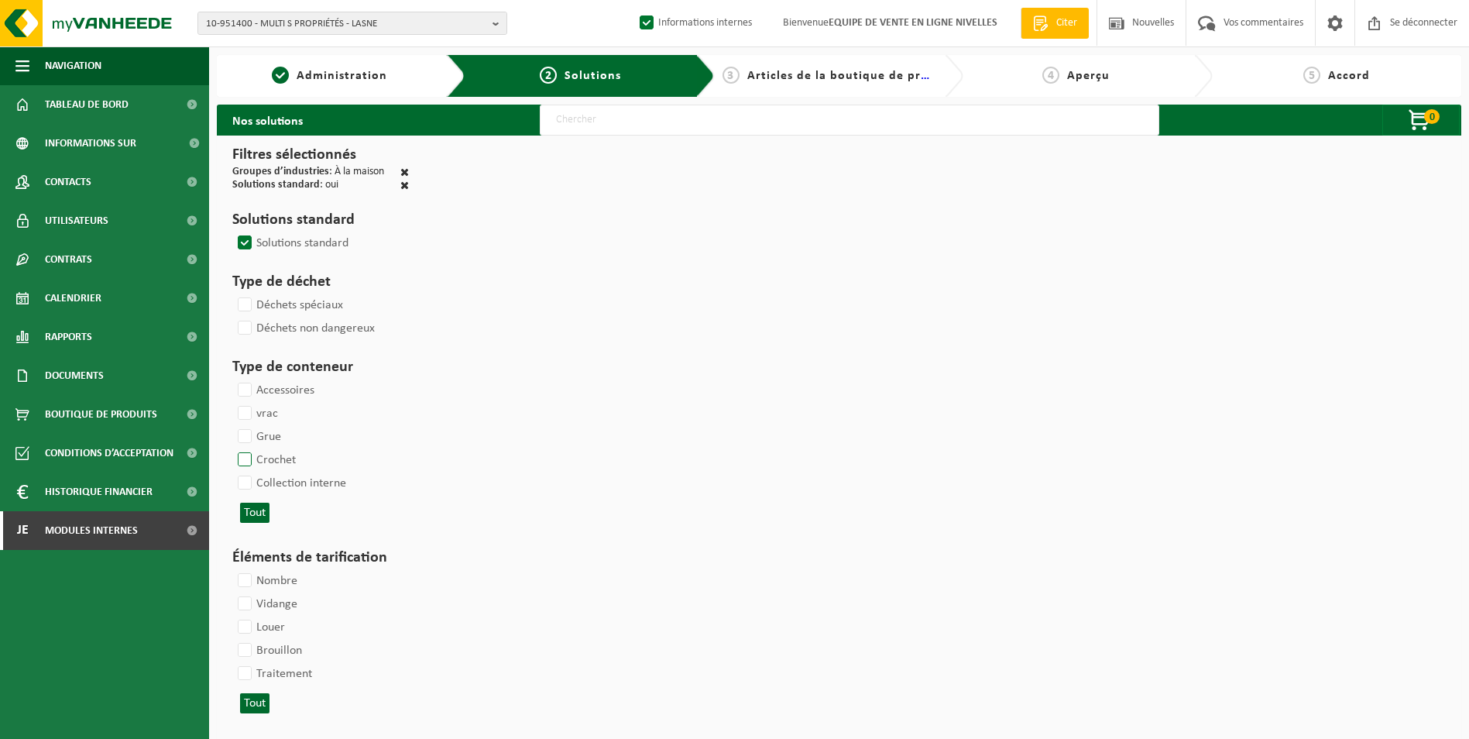
click at [242, 457] on label "Crochet" at bounding box center [265, 459] width 61 height 23
click at [232, 448] on input "Crochet" at bounding box center [231, 447] width 1 height 1
checkbox input "true"
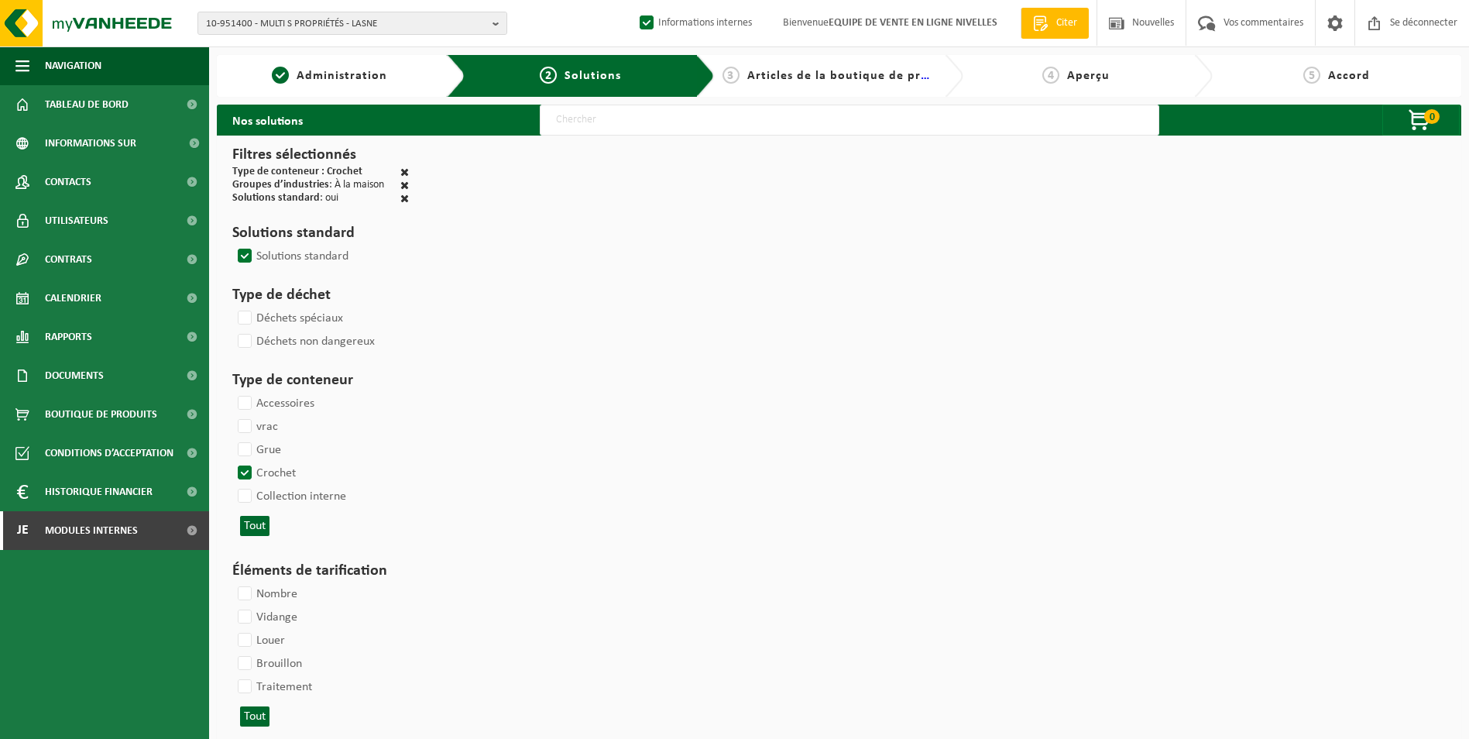
select select
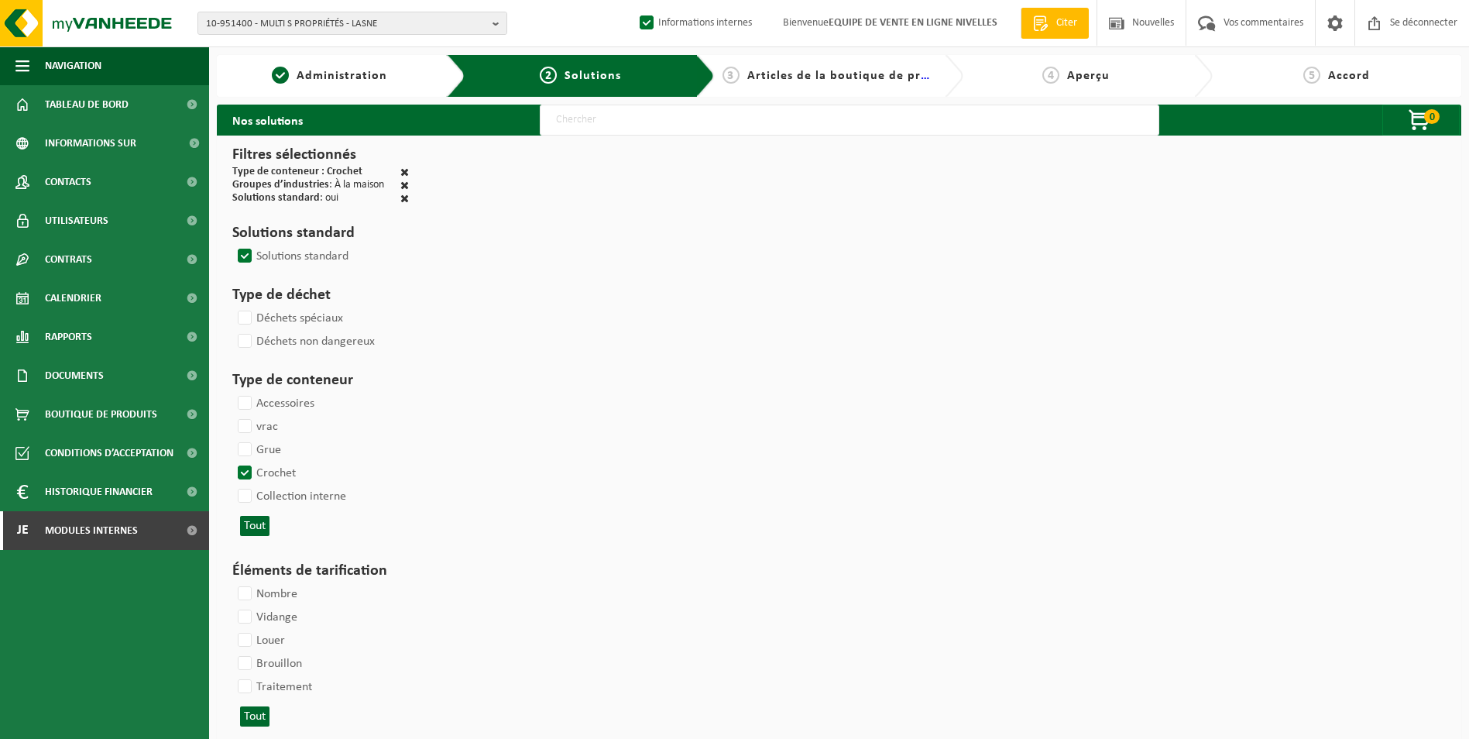
select select
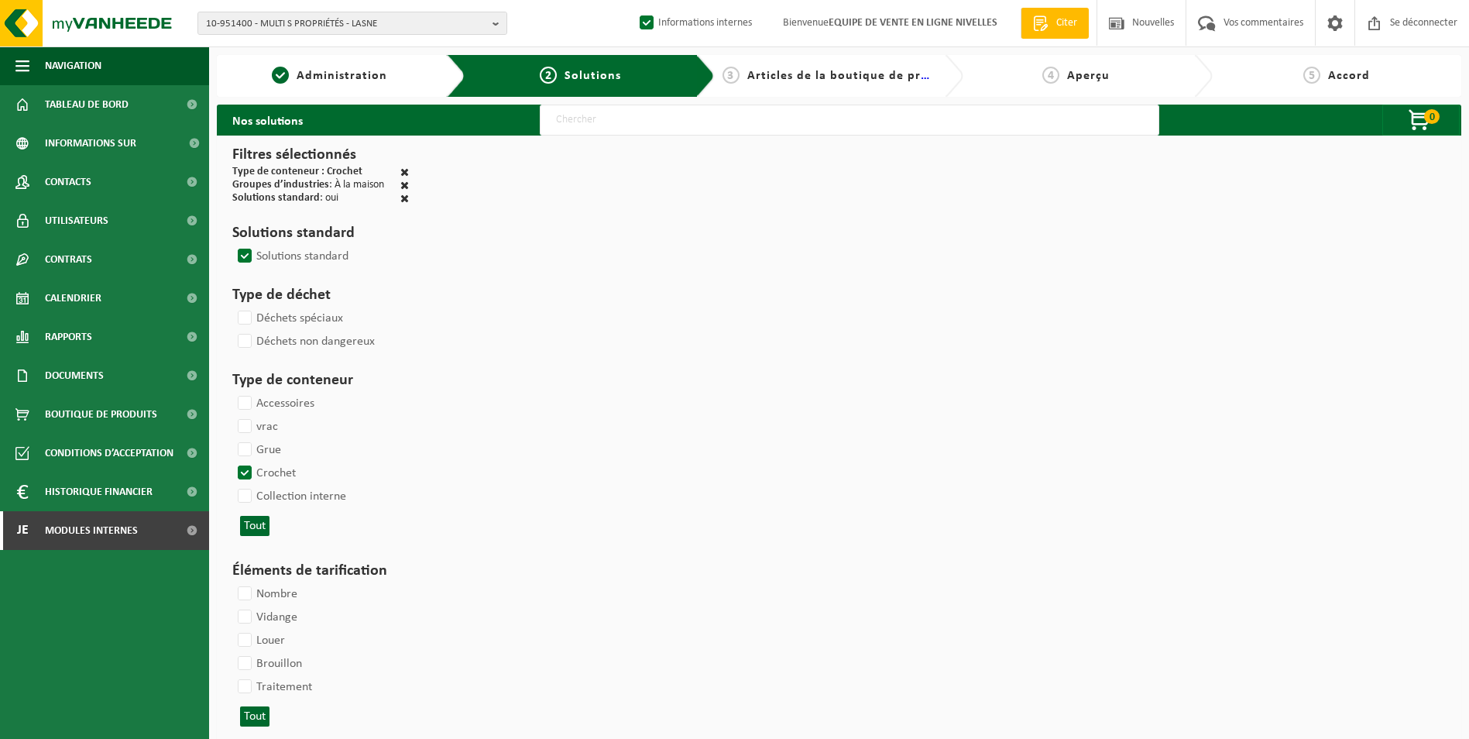
select select
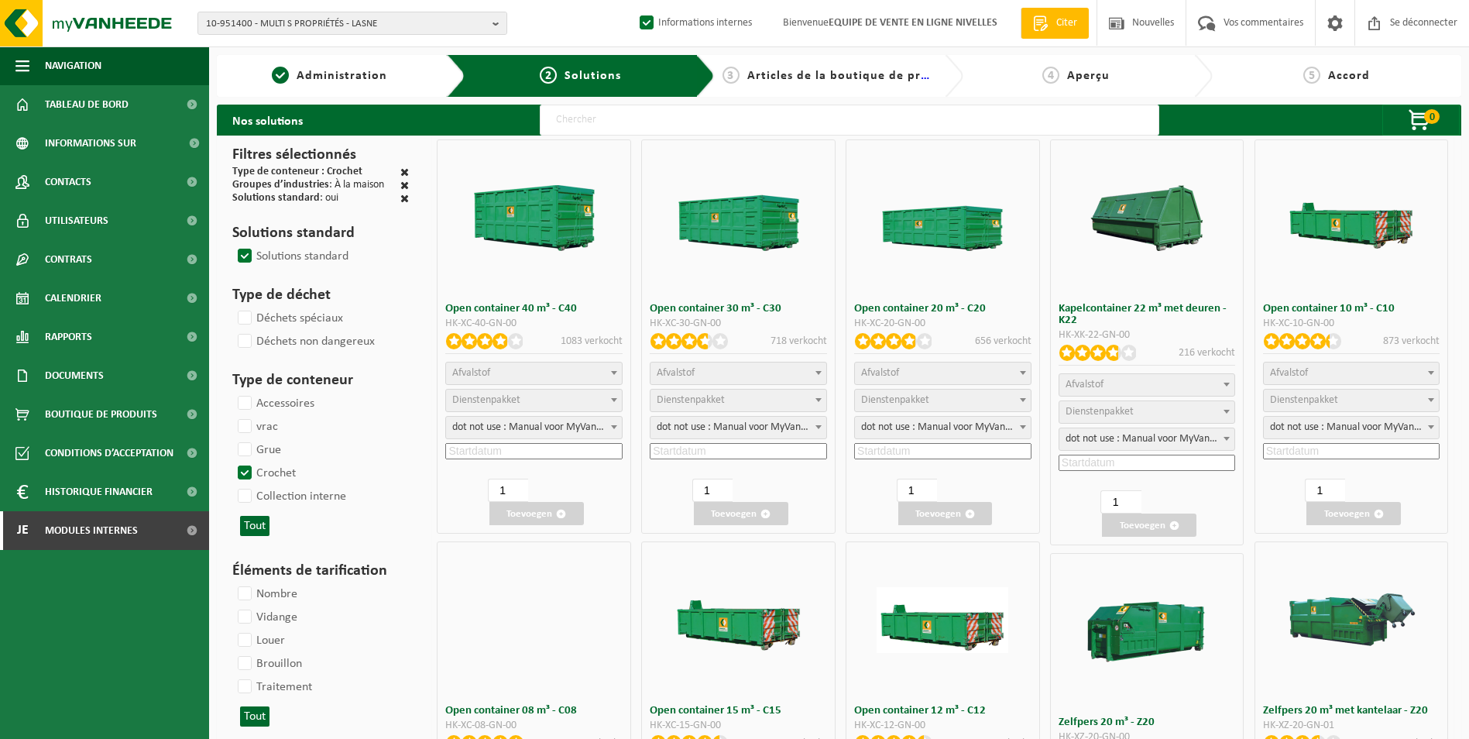
select select
select select "25"
select select
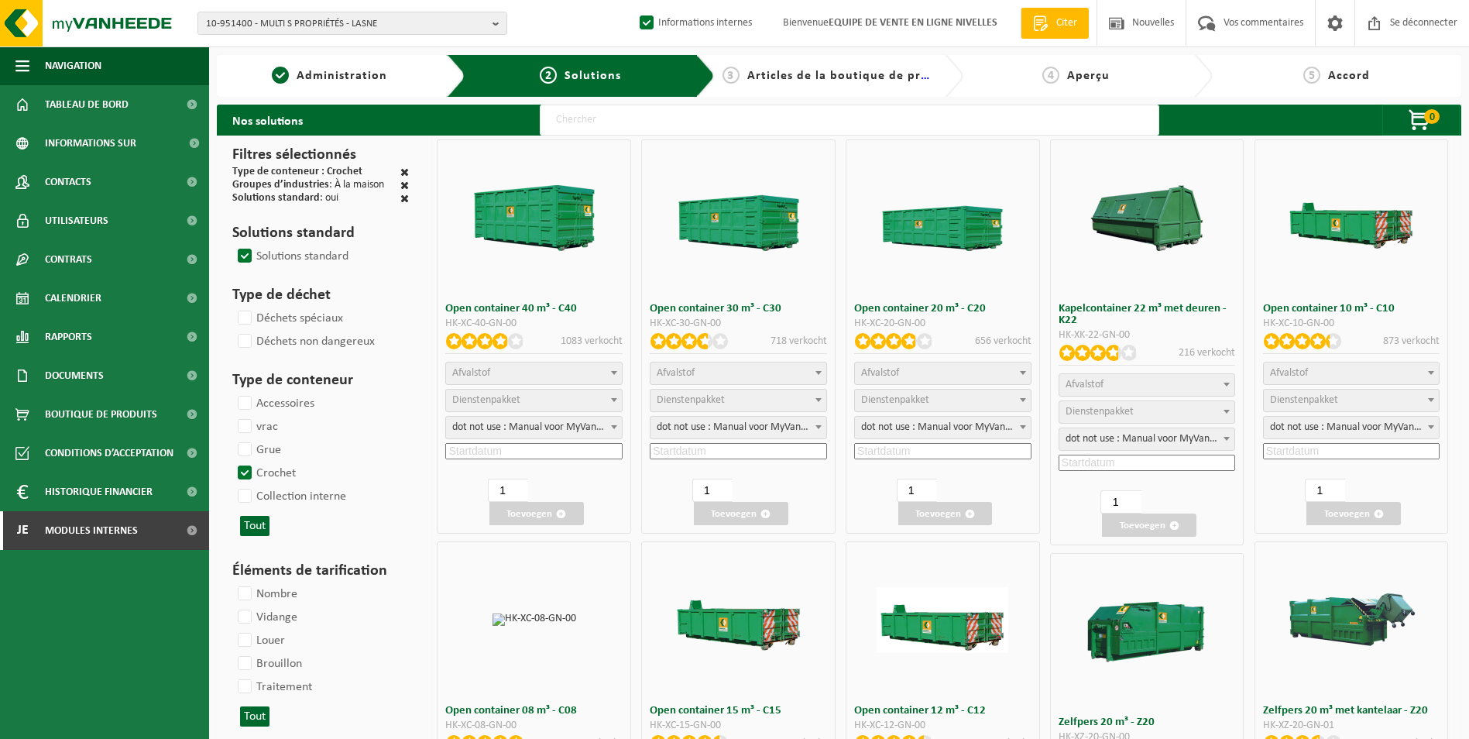
select select "197"
select select
select select "8"
select select
select select "7"
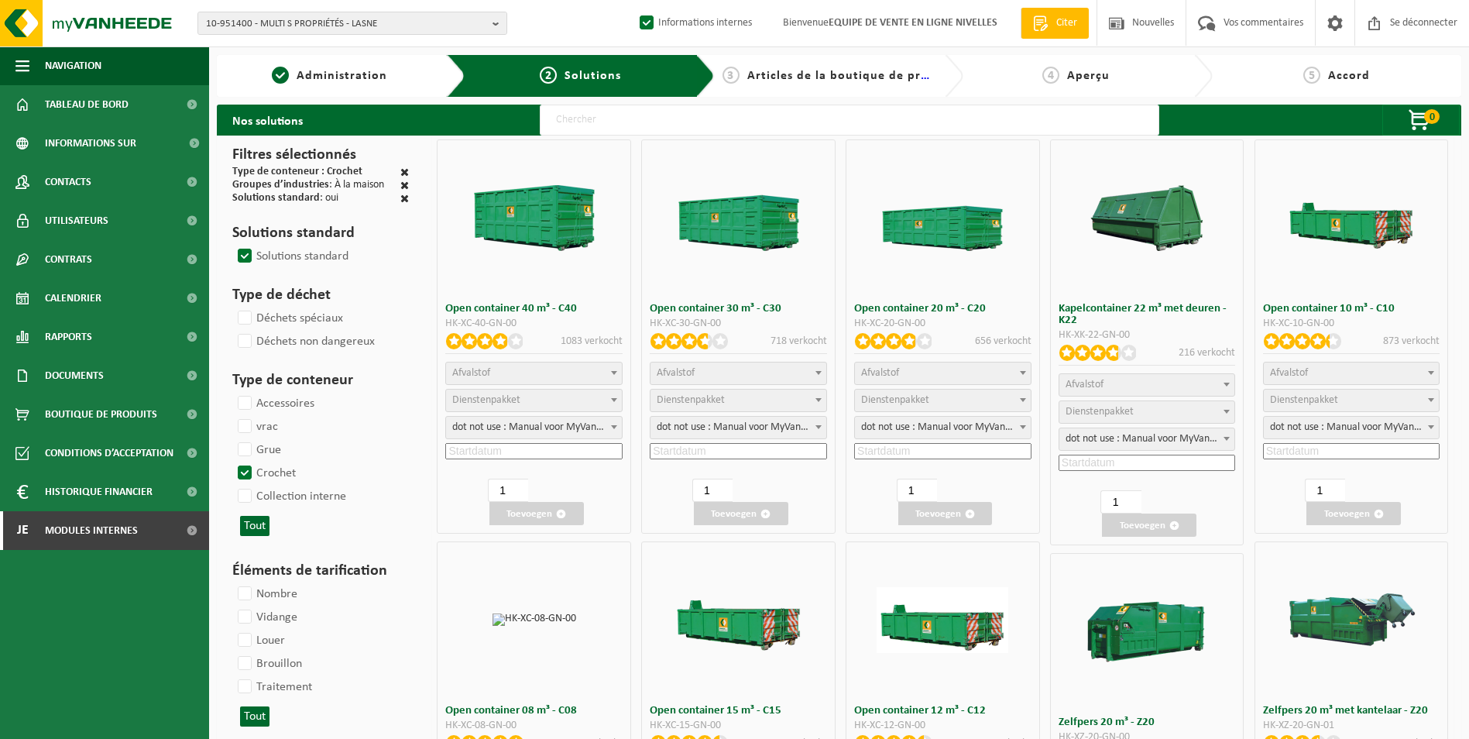
select select
select select "7"
select select
select select "25"
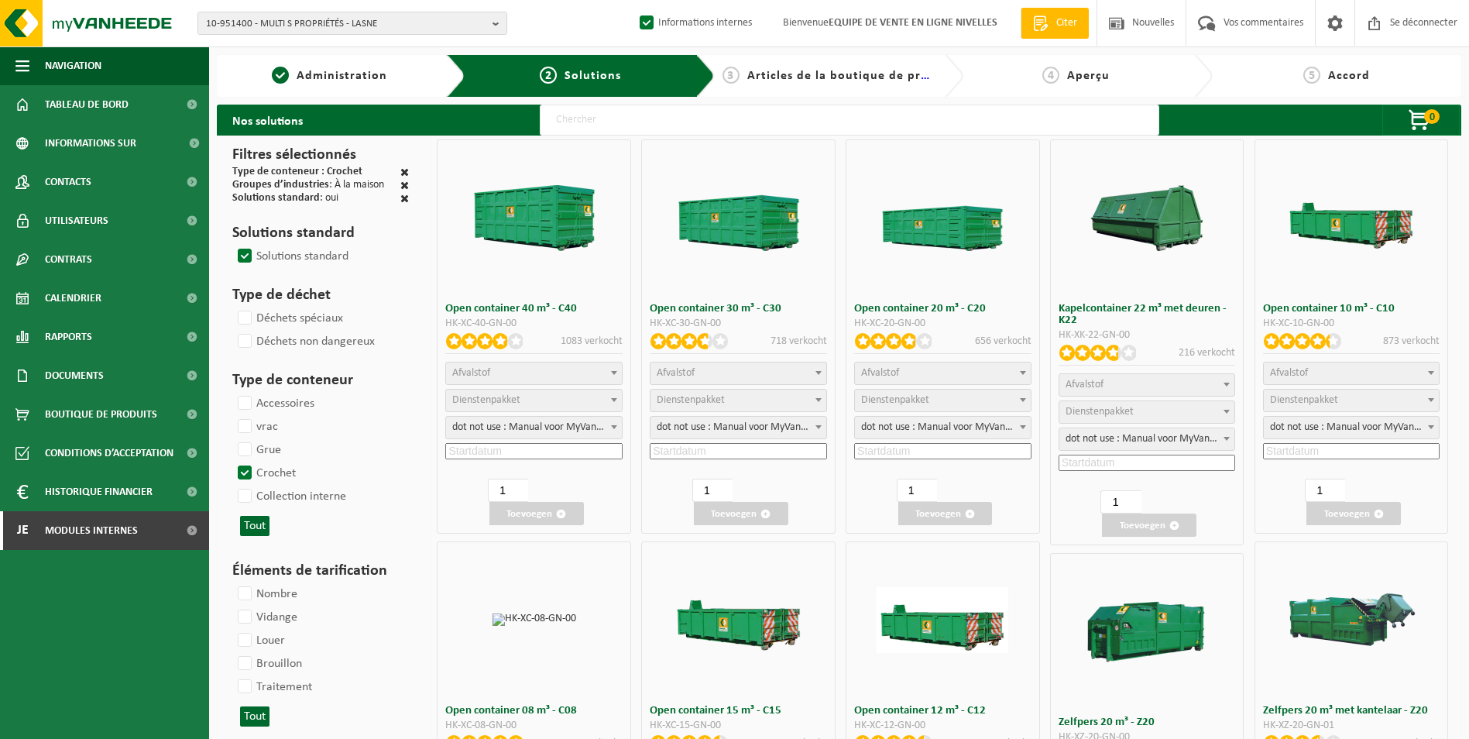
select select "25"
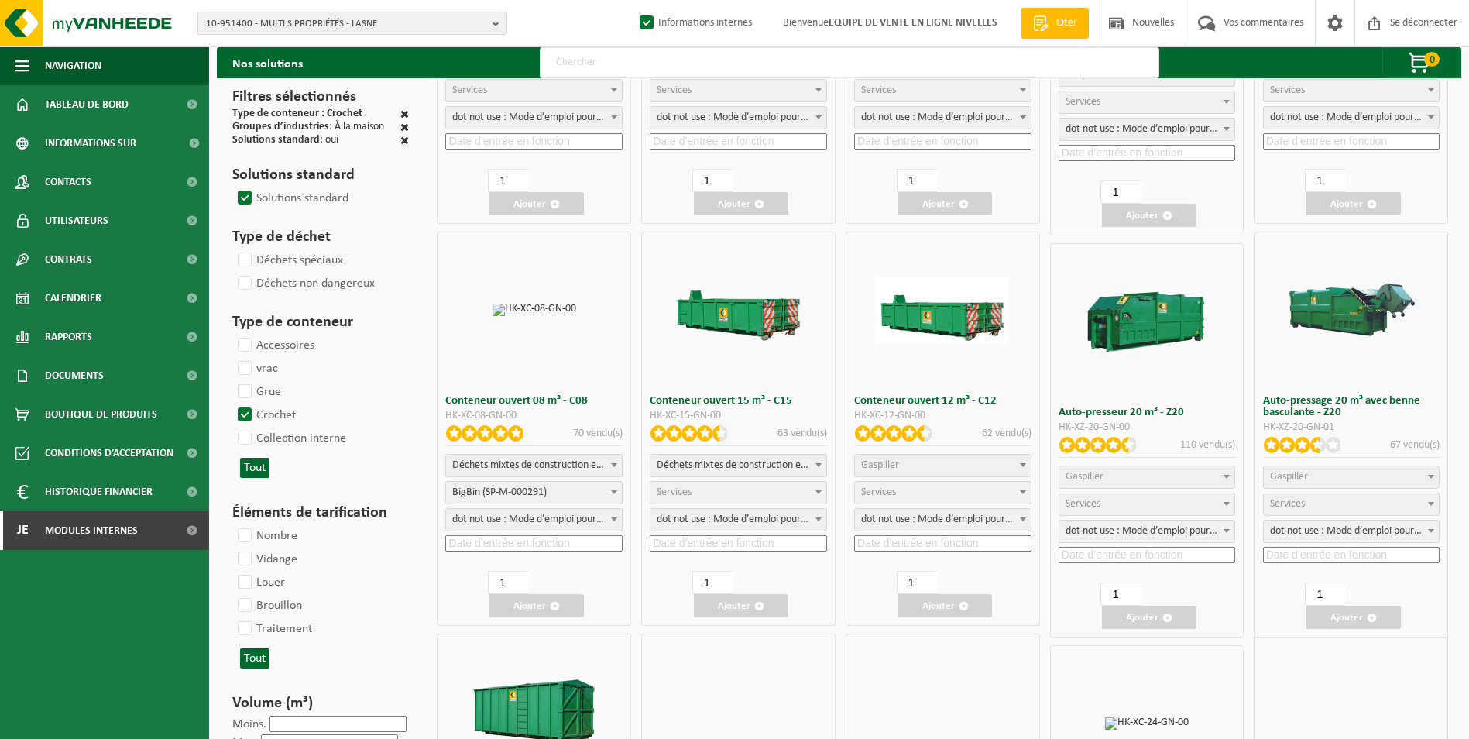
scroll to position [387, 0]
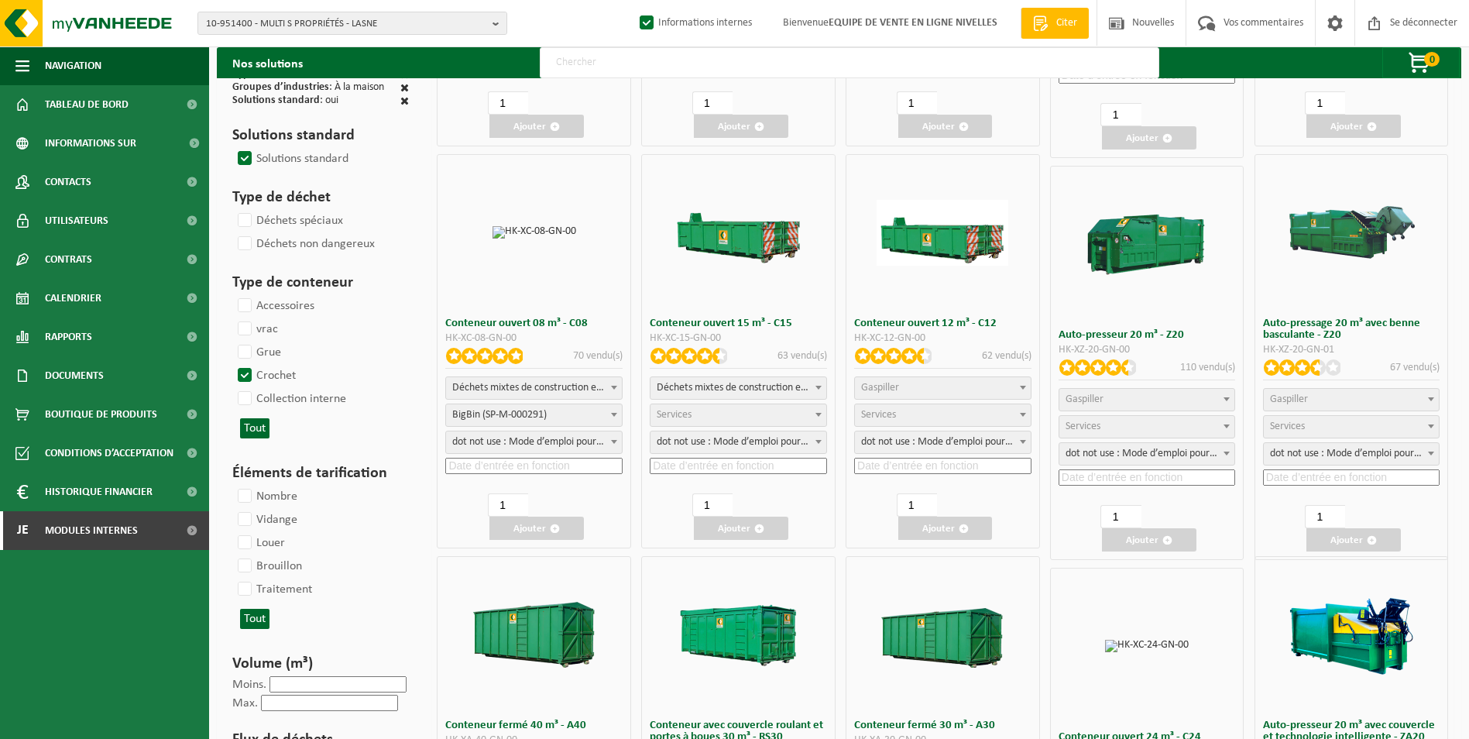
click at [937, 393] on span "Gaspiller" at bounding box center [943, 388] width 176 height 22
select select "31"
select select
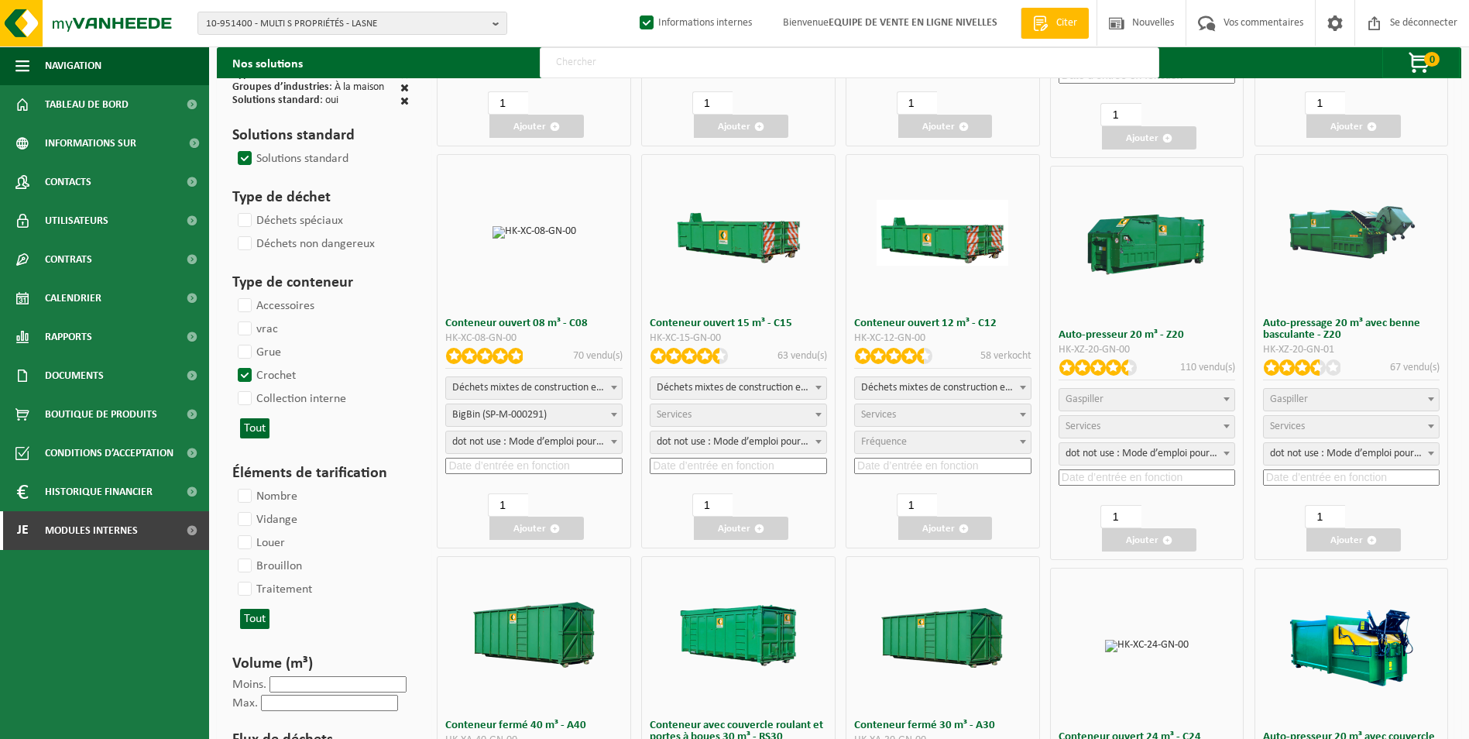
select select
click at [948, 419] on span "Services" at bounding box center [943, 415] width 176 height 22
select select "197"
select select "25"
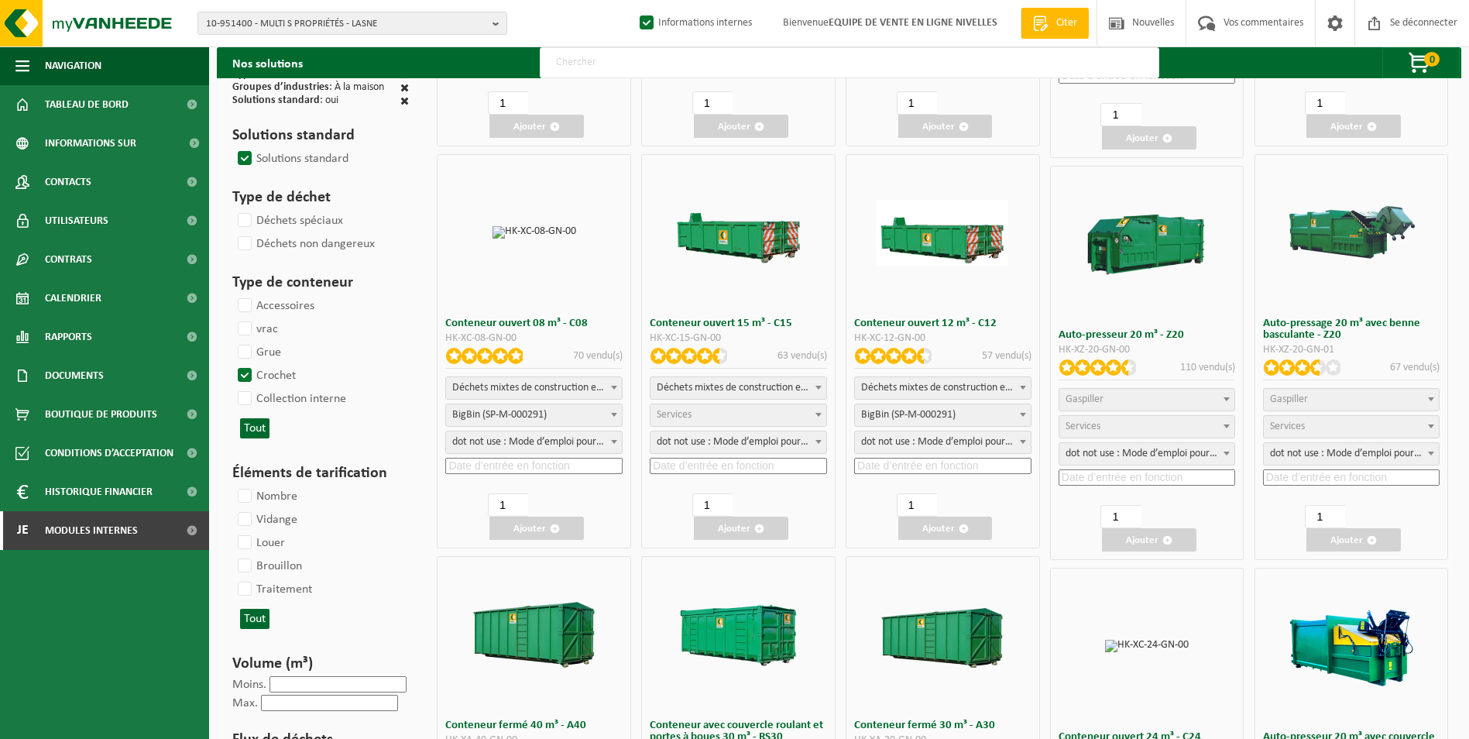
click at [954, 460] on input at bounding box center [942, 466] width 177 height 16
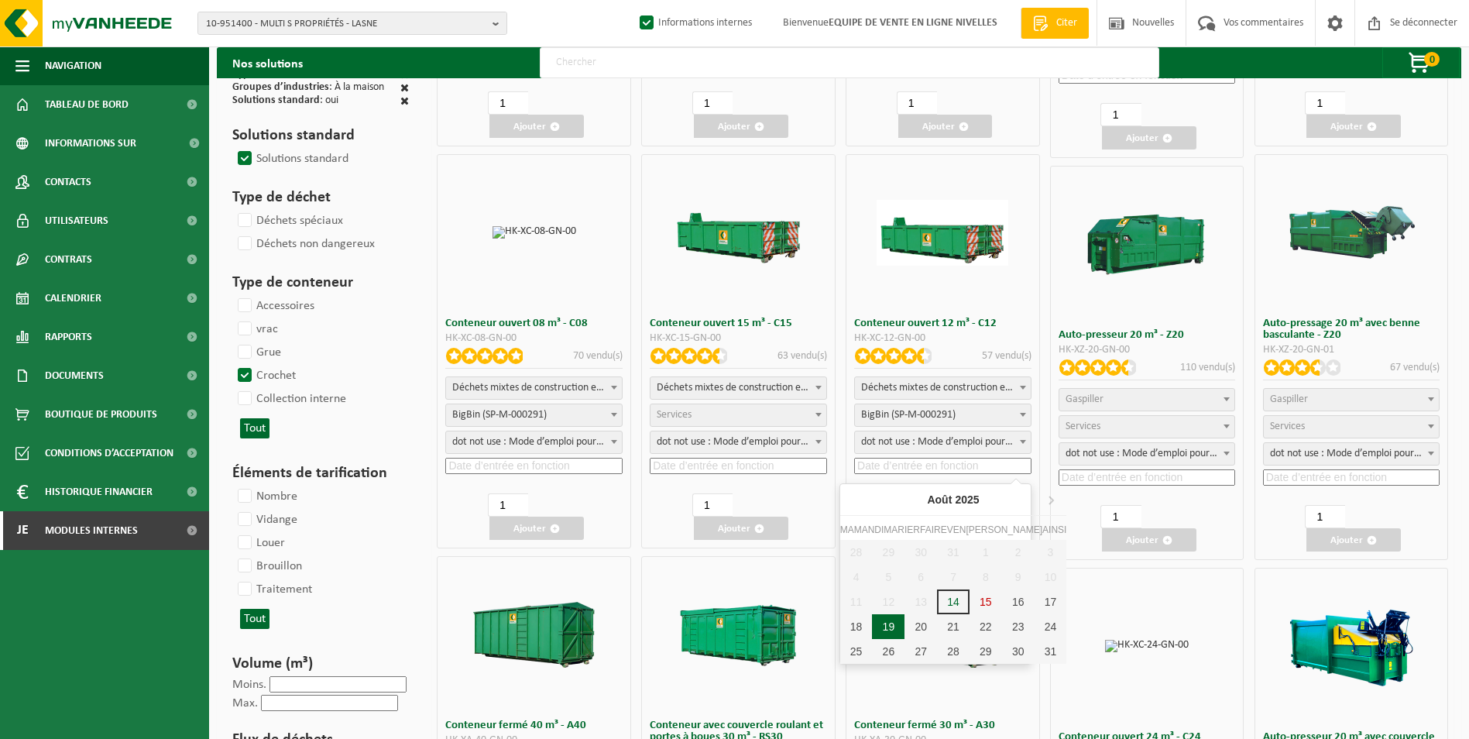
click at [886, 630] on div "19" at bounding box center [888, 626] width 33 height 25
type input "2025-08-19"
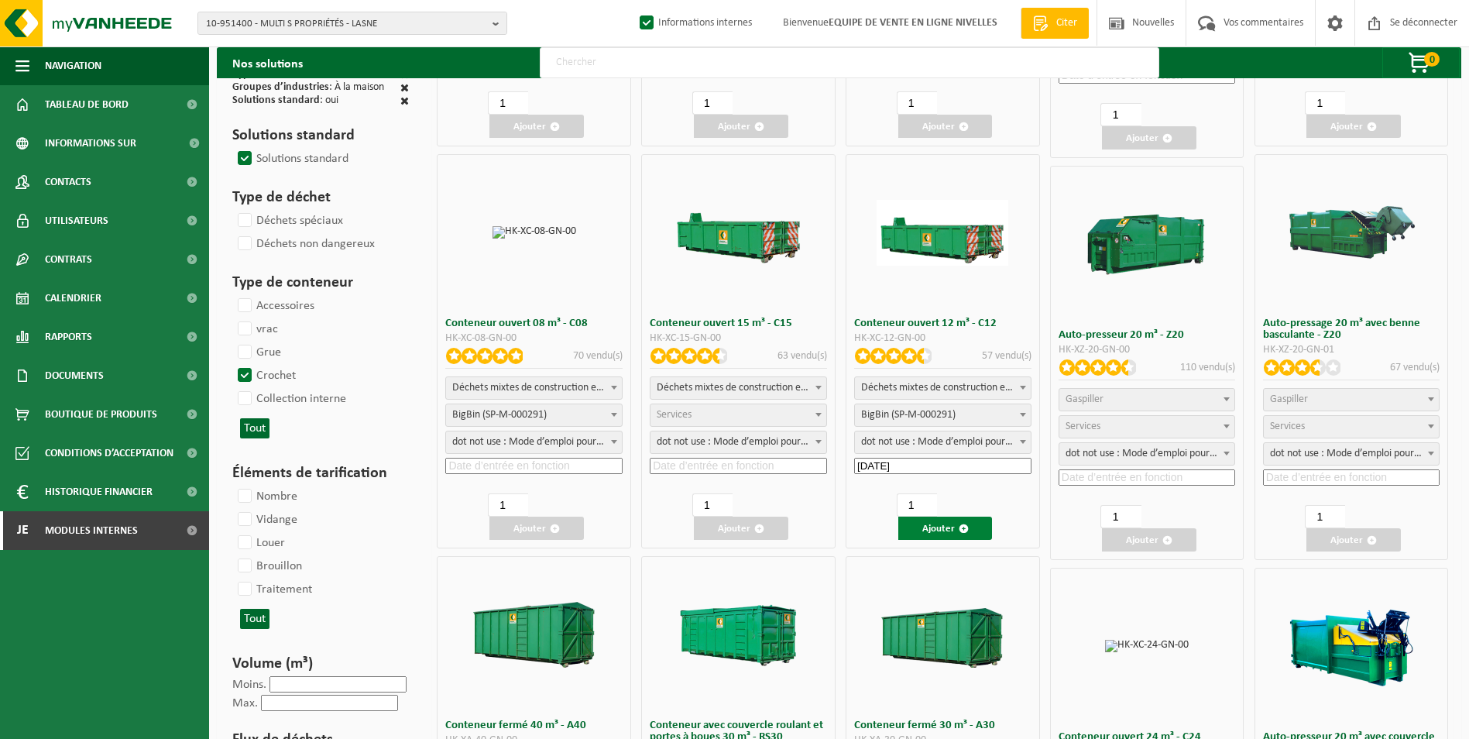
click at [919, 525] on button "Ajouter" at bounding box center [945, 527] width 94 height 23
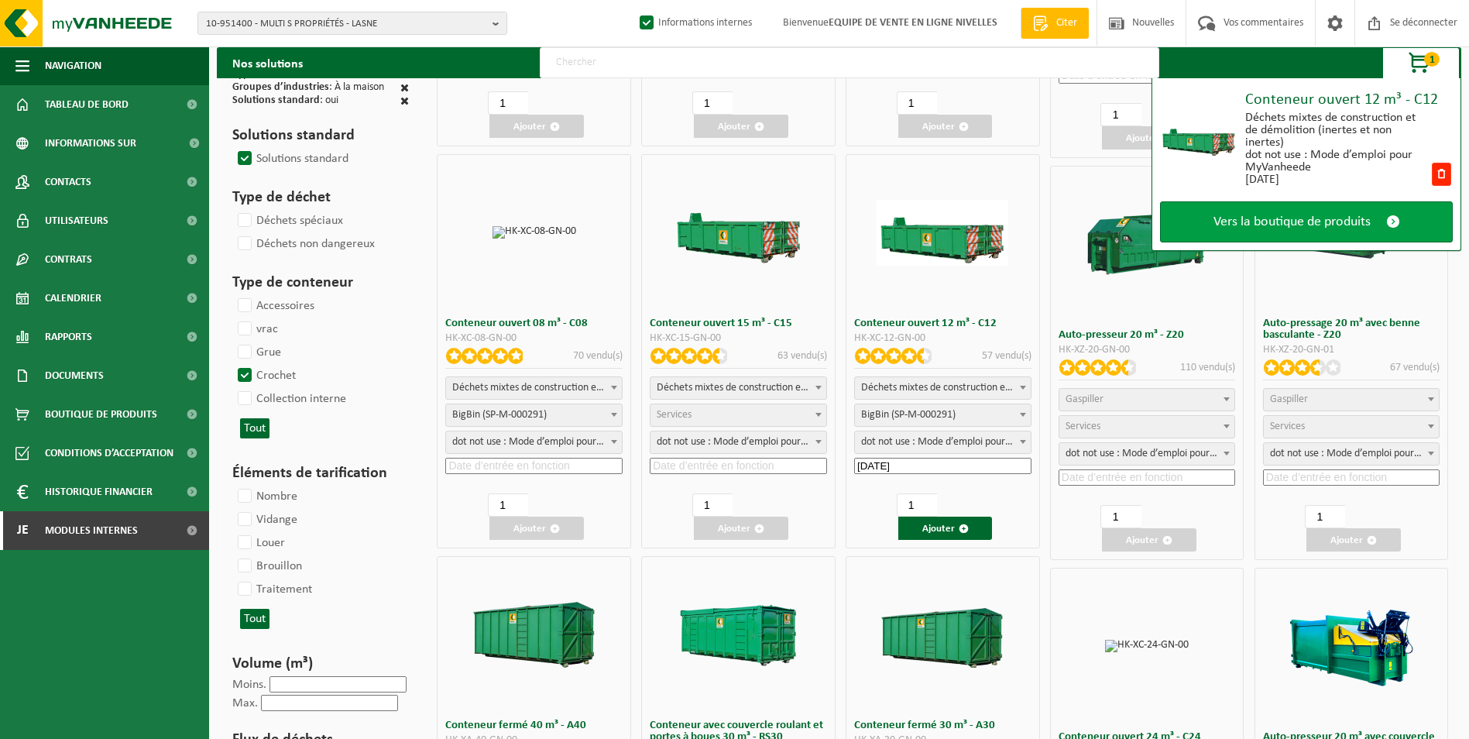
click at [1294, 211] on link "Vers la boutique de produits" at bounding box center [1306, 221] width 293 height 41
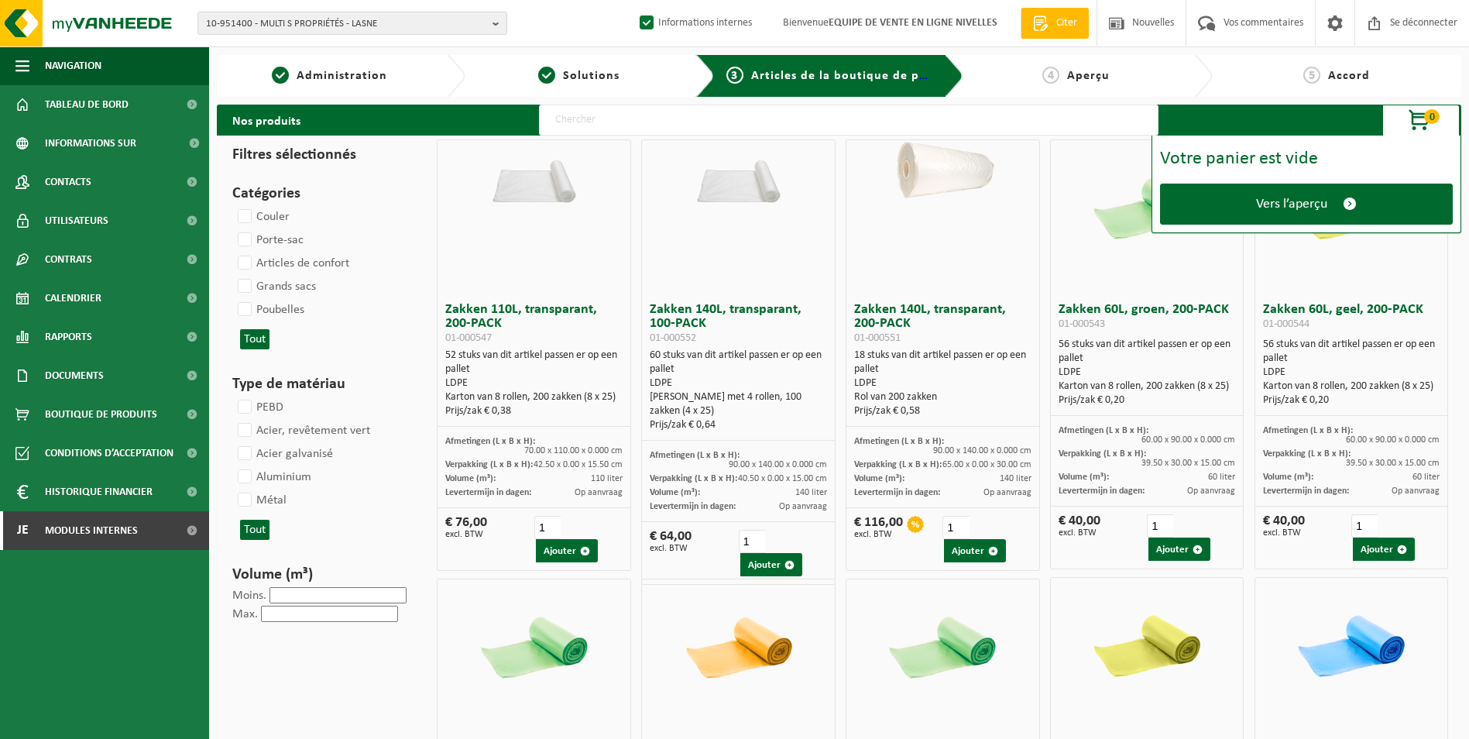
click at [1294, 183] on div "Votre panier est vide Vers l’aperçu" at bounding box center [1306, 184] width 310 height 98
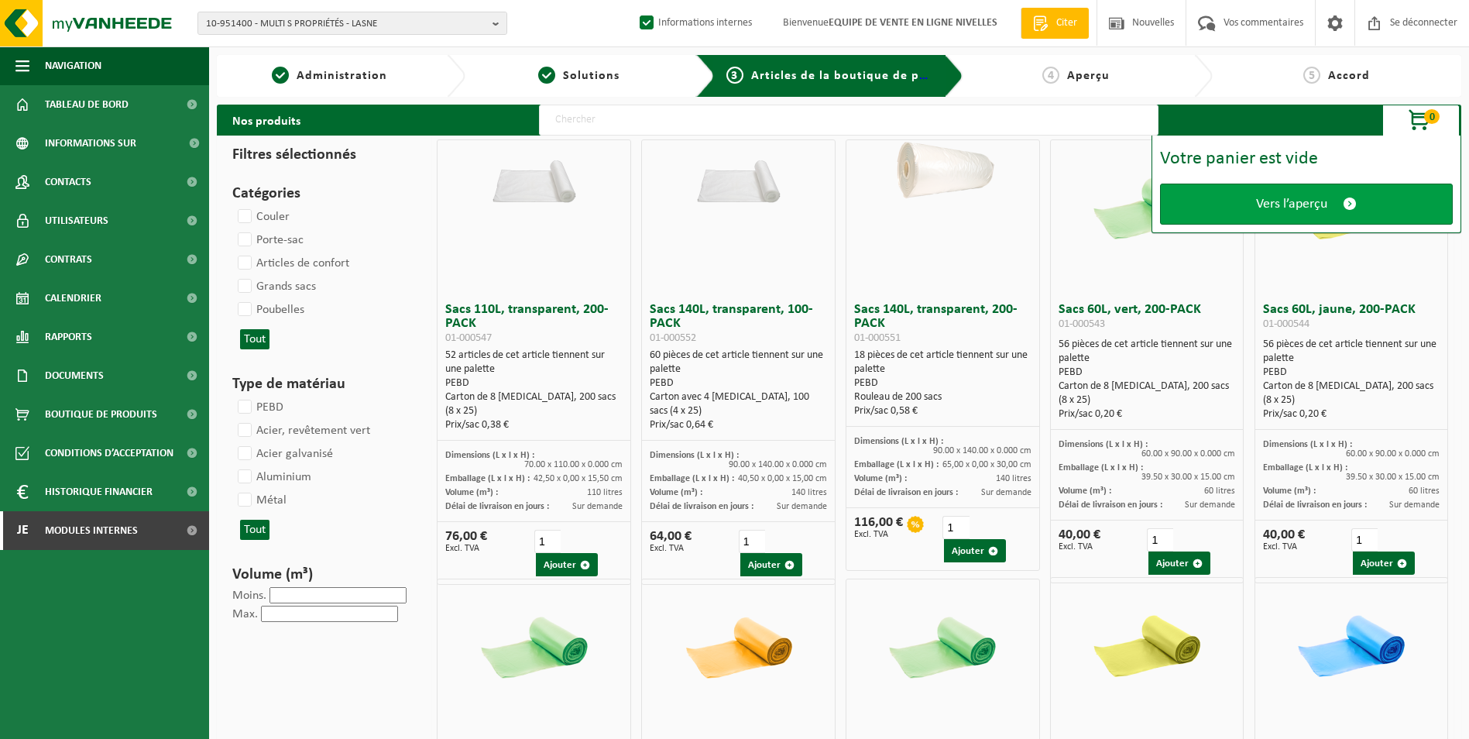
click at [1283, 200] on span "Vers l’aperçu" at bounding box center [1291, 204] width 71 height 16
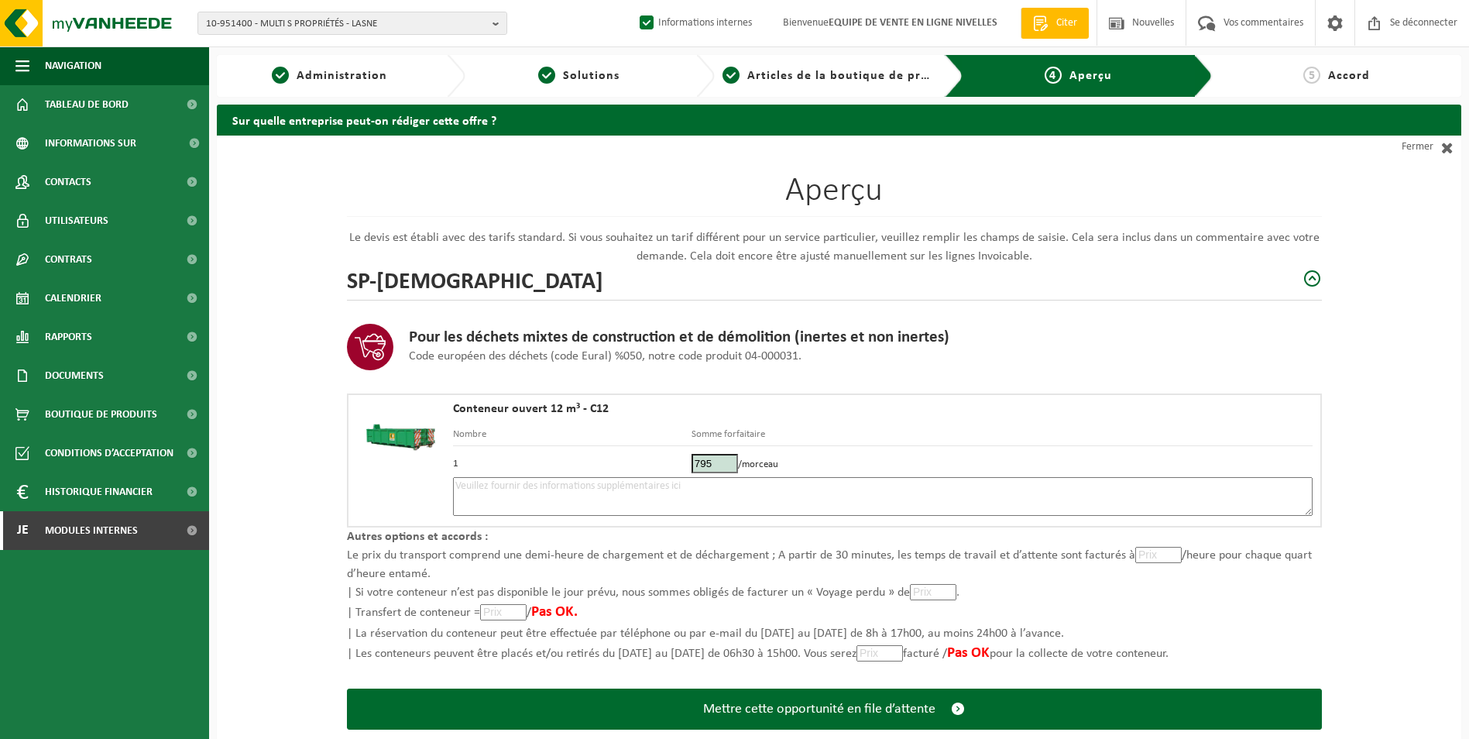
click at [743, 496] on textarea at bounding box center [882, 496] width 859 height 39
type textarea "p"
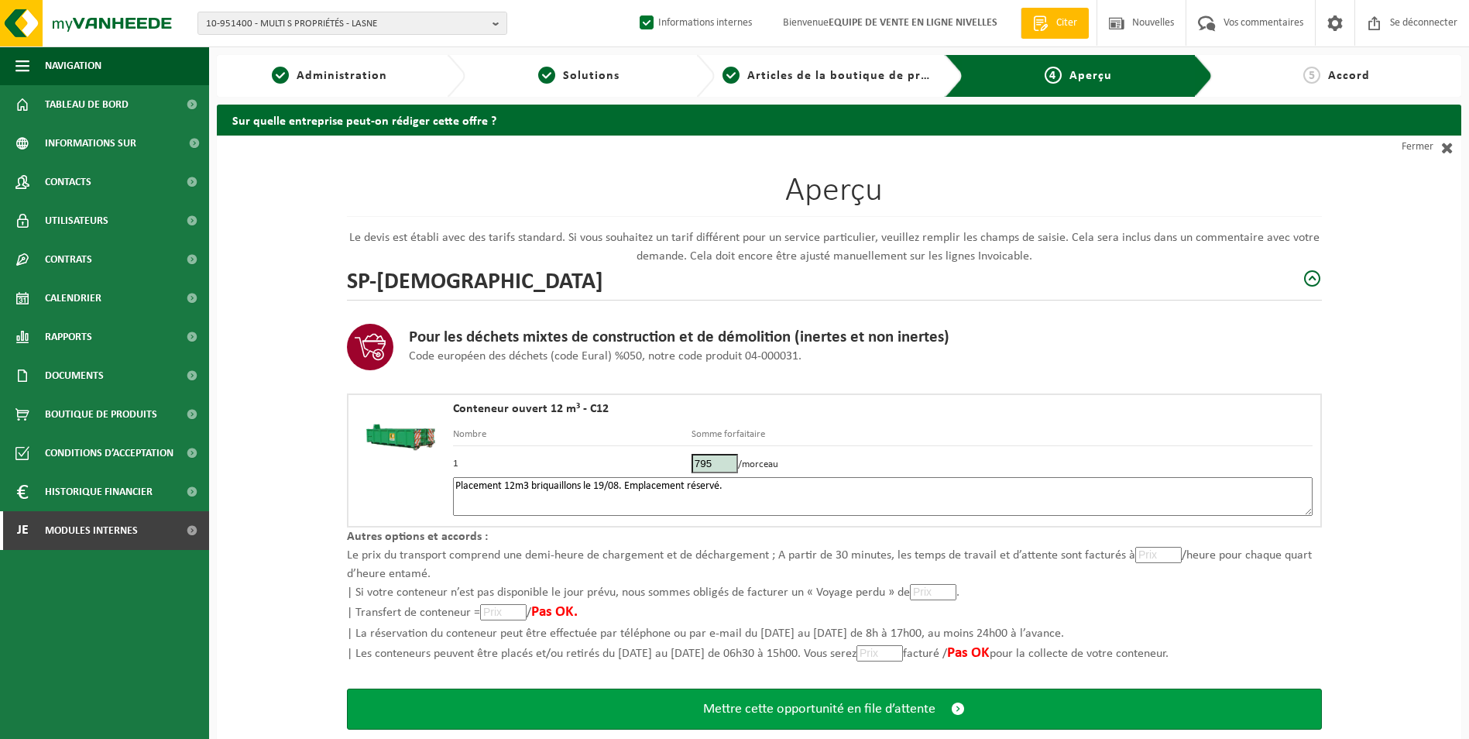
type textarea "Placement 12m3 briquaillons le 19/08. Emplacement réservé."
click at [751, 704] on span "Mettre cette opportunité en file d’attente" at bounding box center [819, 709] width 232 height 16
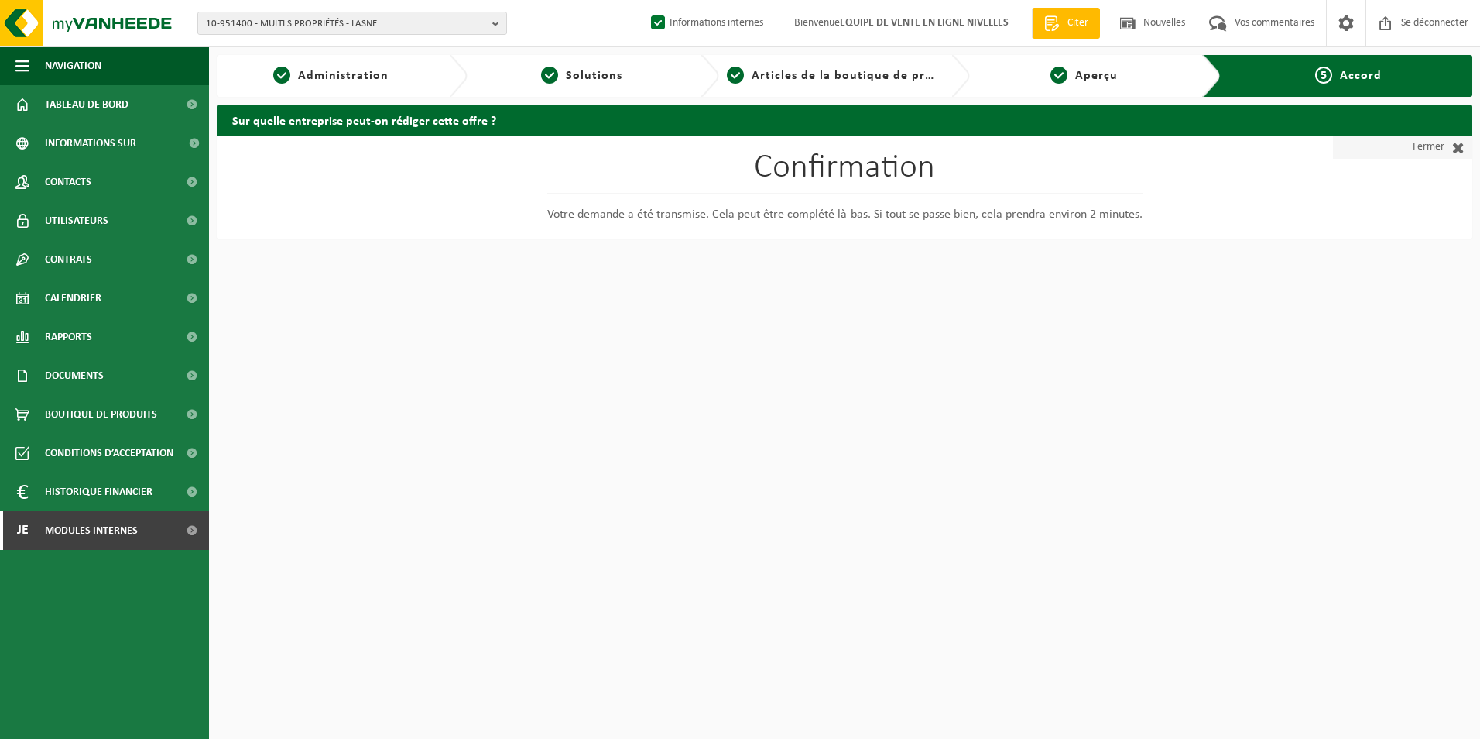
click at [1430, 146] on font "Fermer" at bounding box center [1429, 146] width 32 height 23
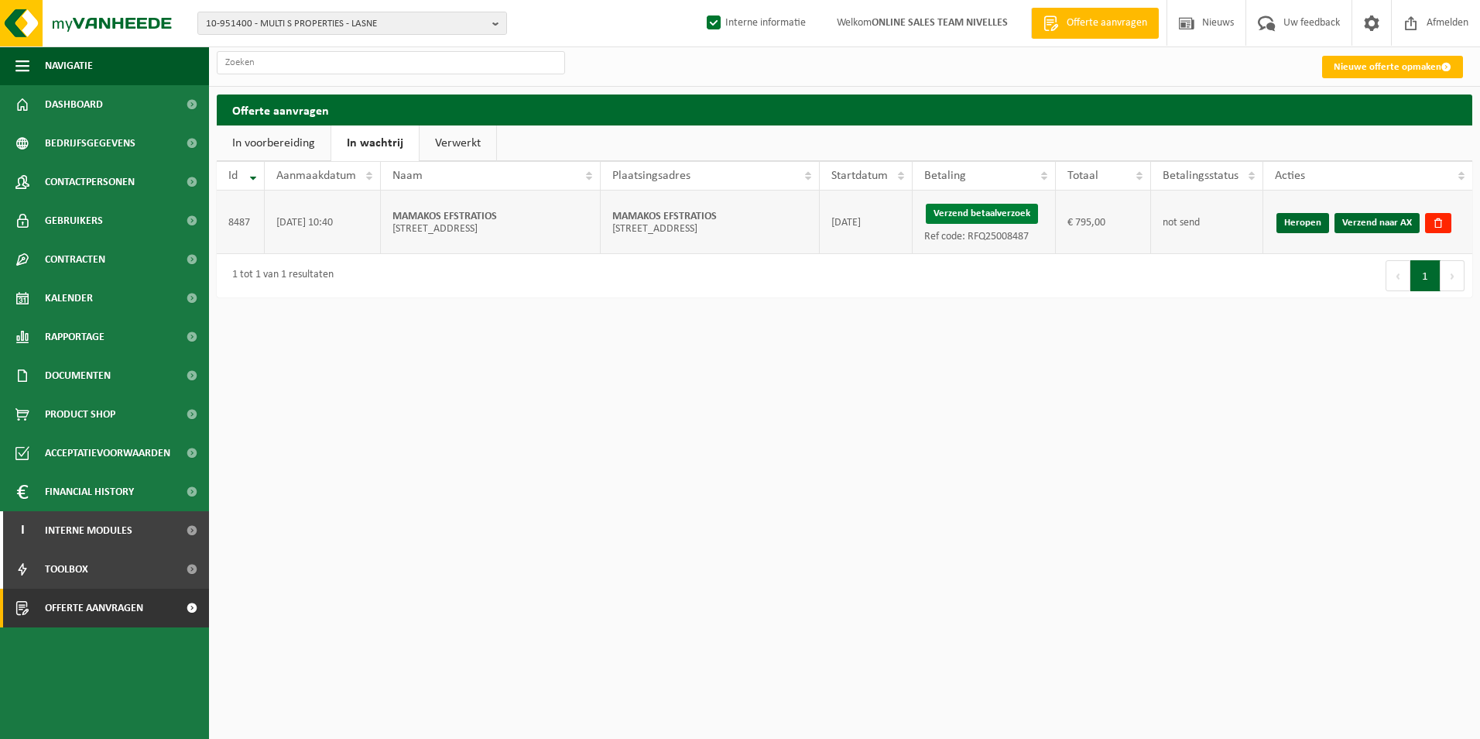
click at [990, 209] on button "Verzend betaalverzoek" at bounding box center [982, 214] width 112 height 20
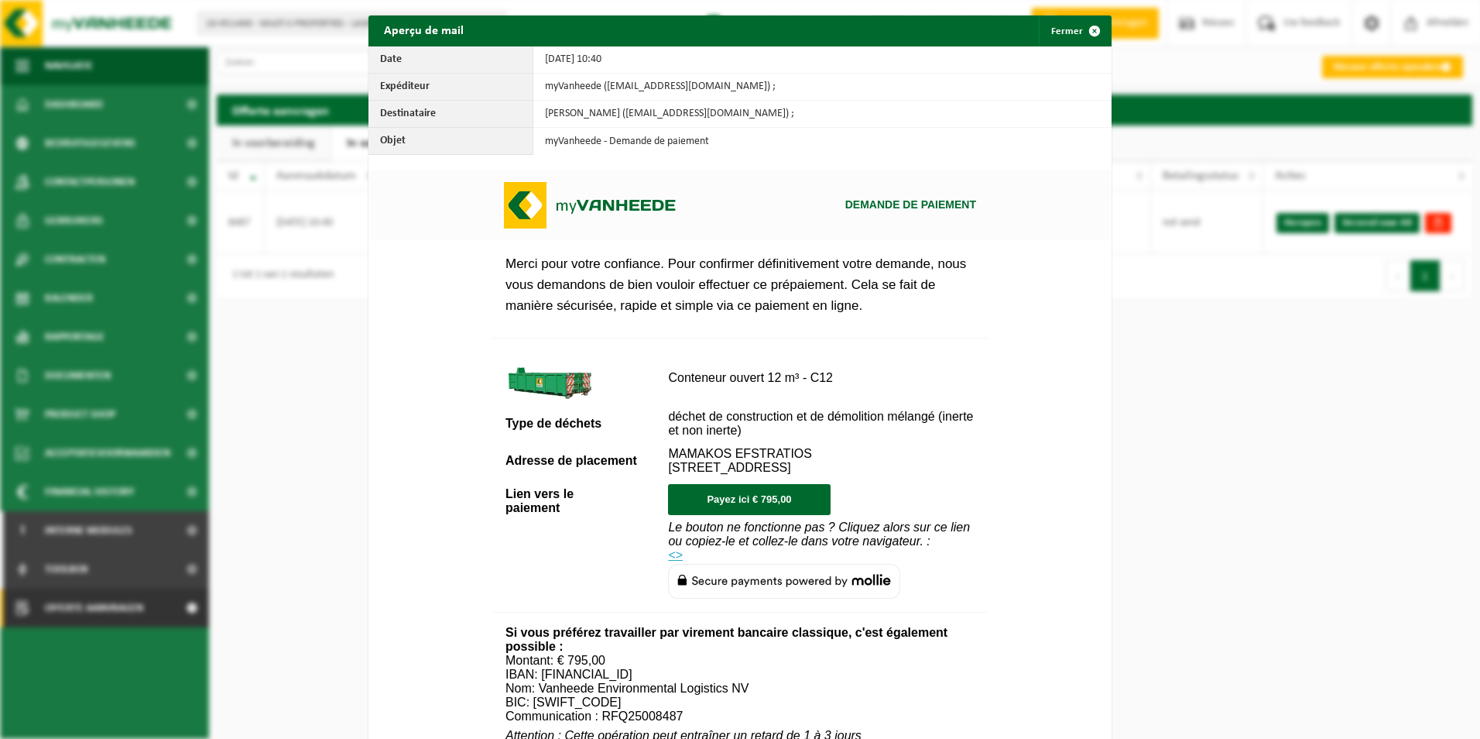
scroll to position [561, 0]
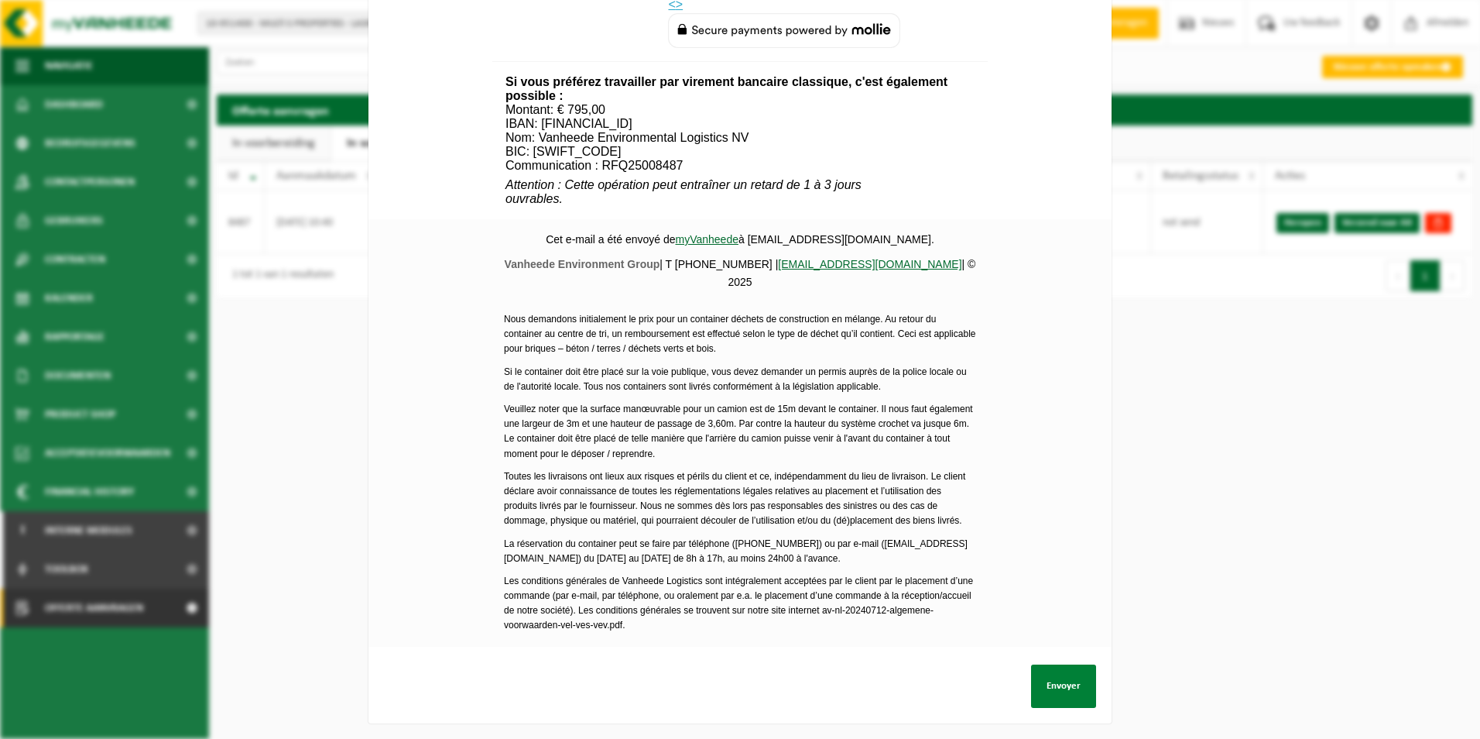
click at [1079, 670] on button "Envoyer" at bounding box center [1063, 685] width 65 height 43
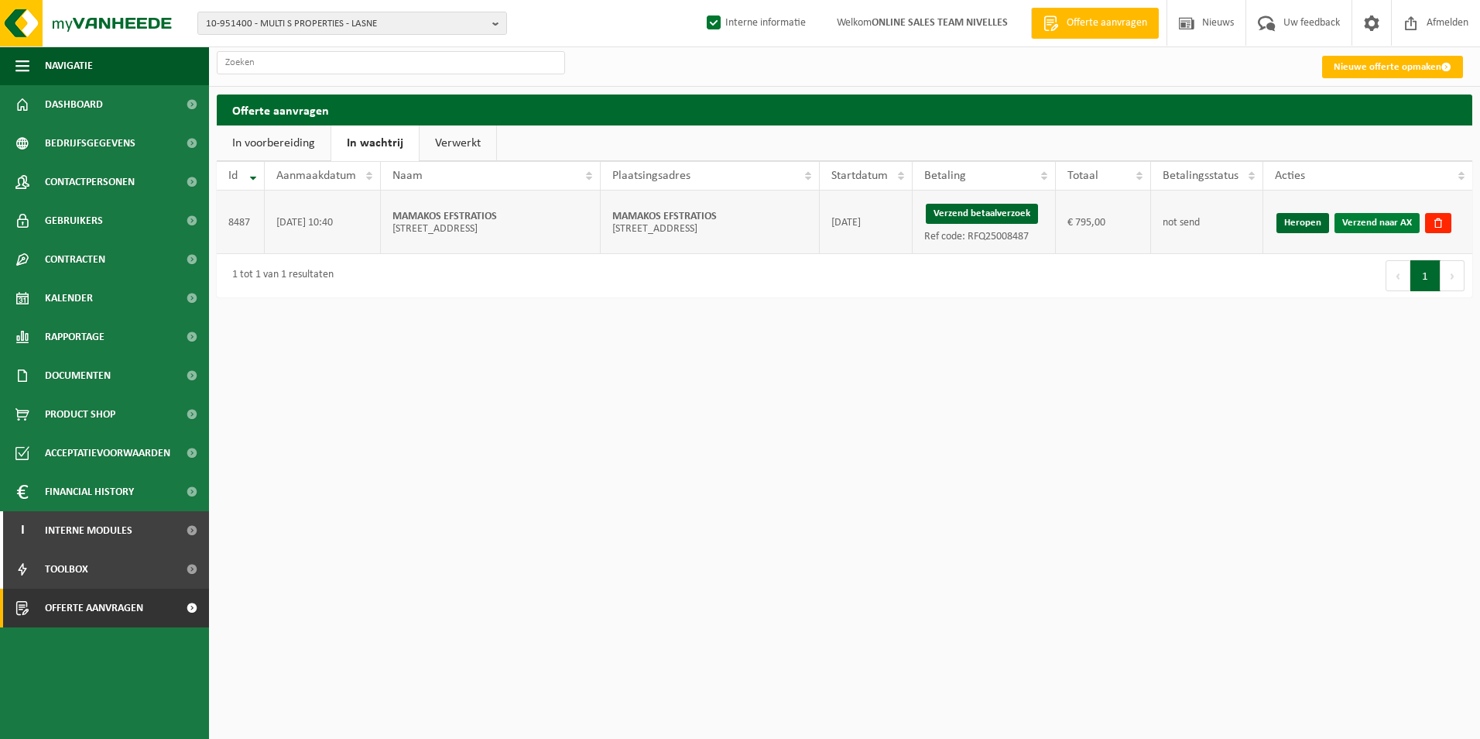
click at [1349, 222] on link "Verzend naar AX" at bounding box center [1377, 223] width 85 height 20
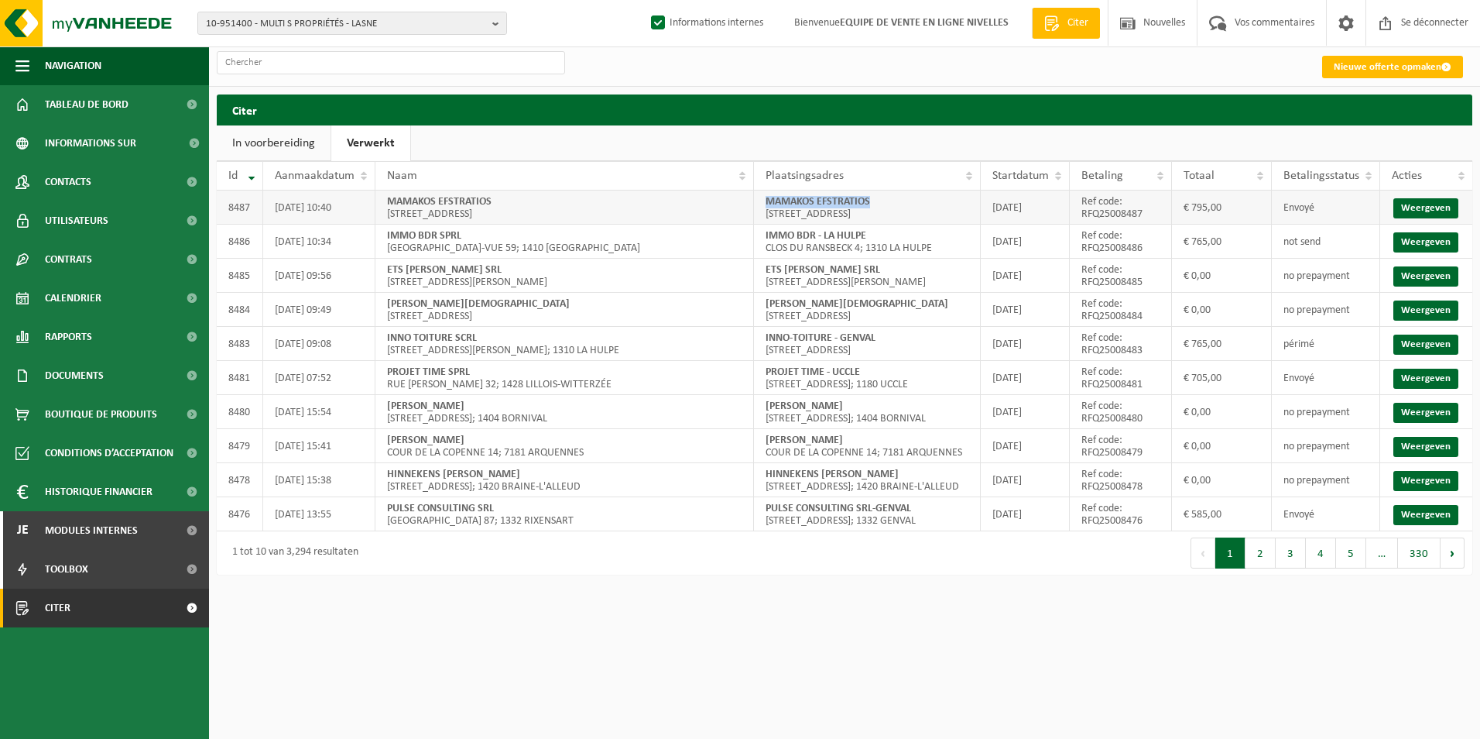
drag, startPoint x: 767, startPoint y: 207, endPoint x: 918, endPoint y: 206, distance: 151.0
click at [918, 206] on td "[PERSON_NAME] [STREET_ADDRESS]" at bounding box center [867, 207] width 226 height 34
copy strong "MAMAKOS EFSTRATIOS"
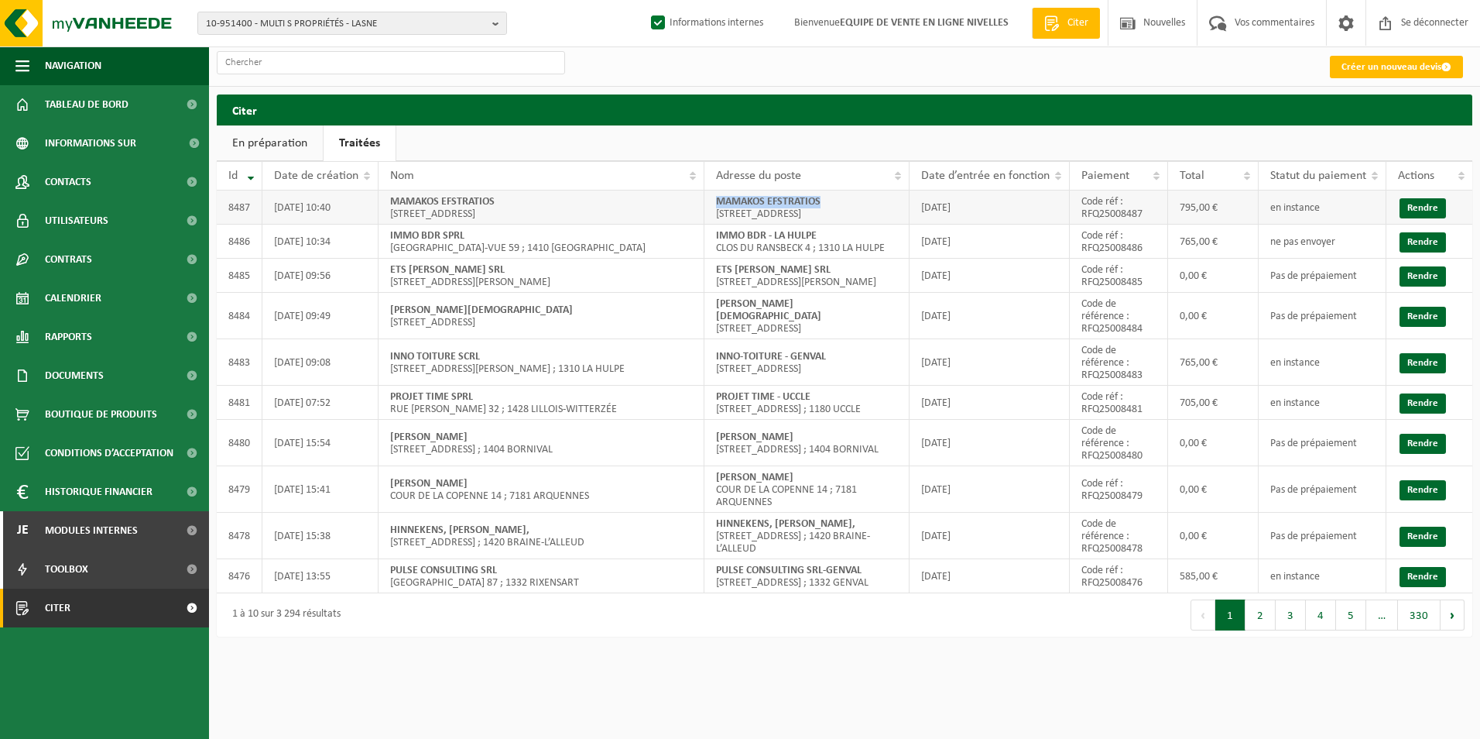
drag, startPoint x: 714, startPoint y: 202, endPoint x: 855, endPoint y: 202, distance: 141.7
click at [855, 202] on td "[PERSON_NAME] [STREET_ADDRESS]" at bounding box center [806, 207] width 205 height 34
copy strong "MAMAKOS EFSTRATIOS"
